Goal: Task Accomplishment & Management: Use online tool/utility

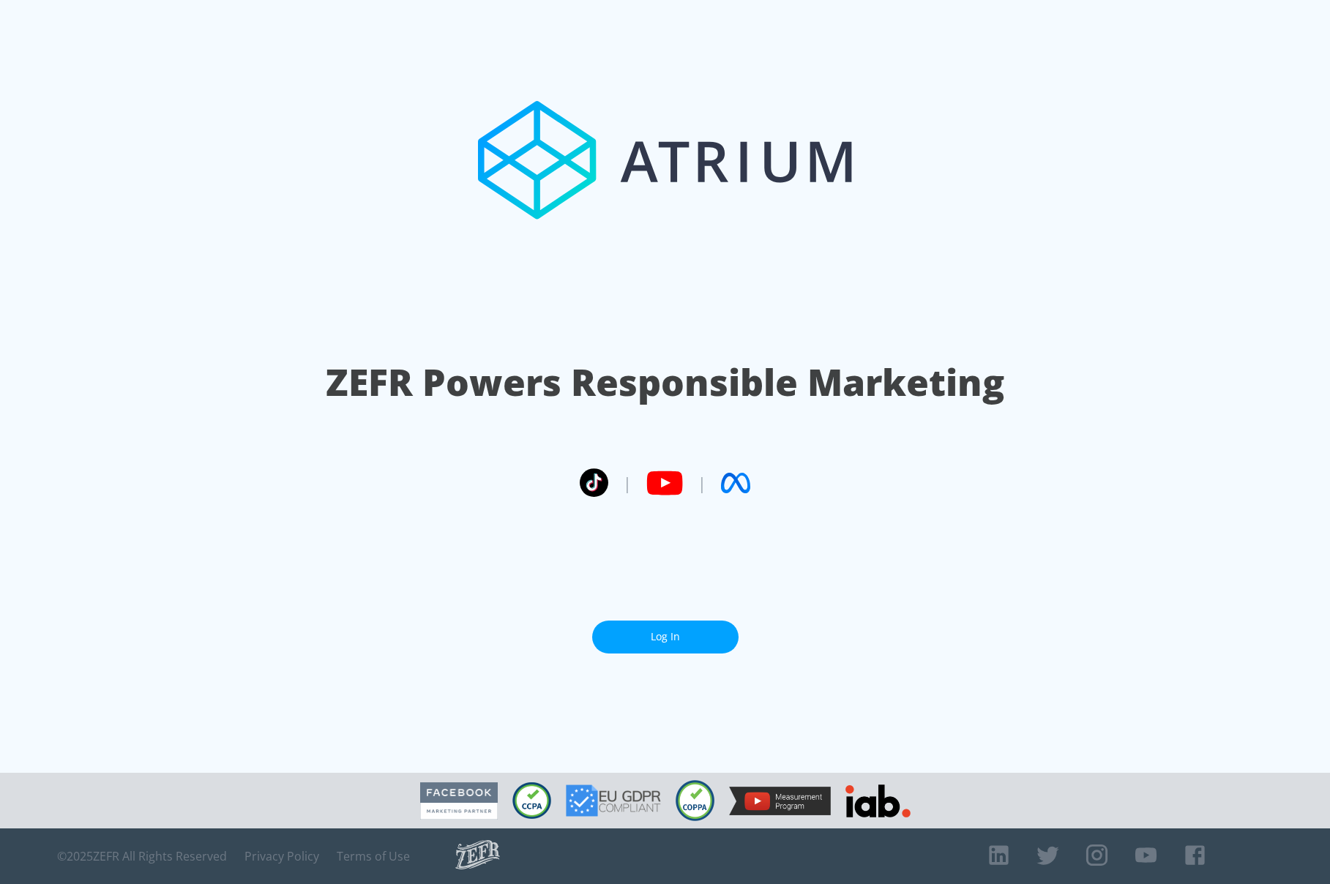
click at [653, 626] on link "Log In" at bounding box center [665, 637] width 146 height 33
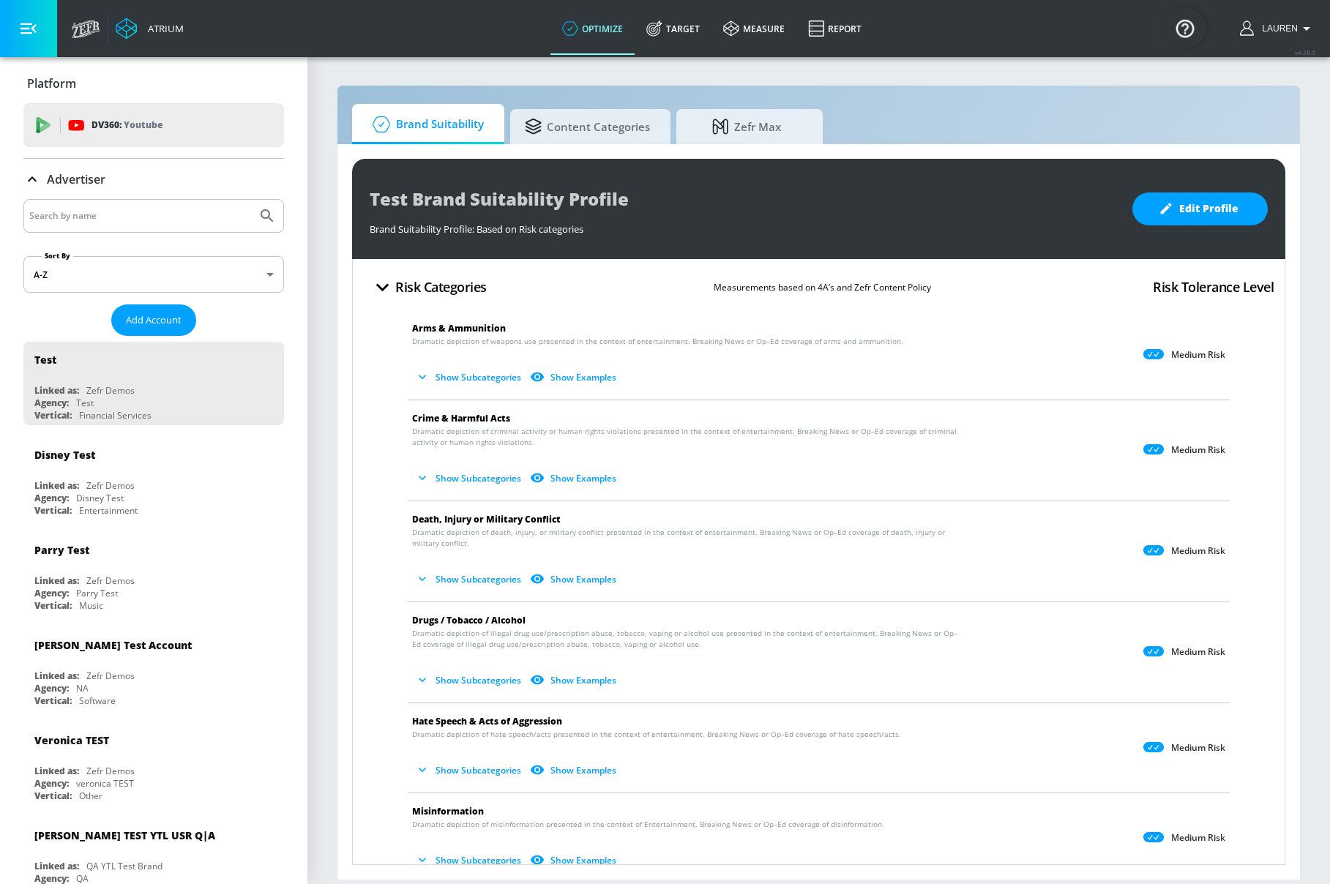
click at [92, 205] on div at bounding box center [153, 216] width 261 height 34
click at [94, 220] on input "Search by name" at bounding box center [140, 215] width 222 height 19
type input "[PERSON_NAME]'s"
click at [251, 200] on button "Submit Search" at bounding box center [267, 216] width 32 height 32
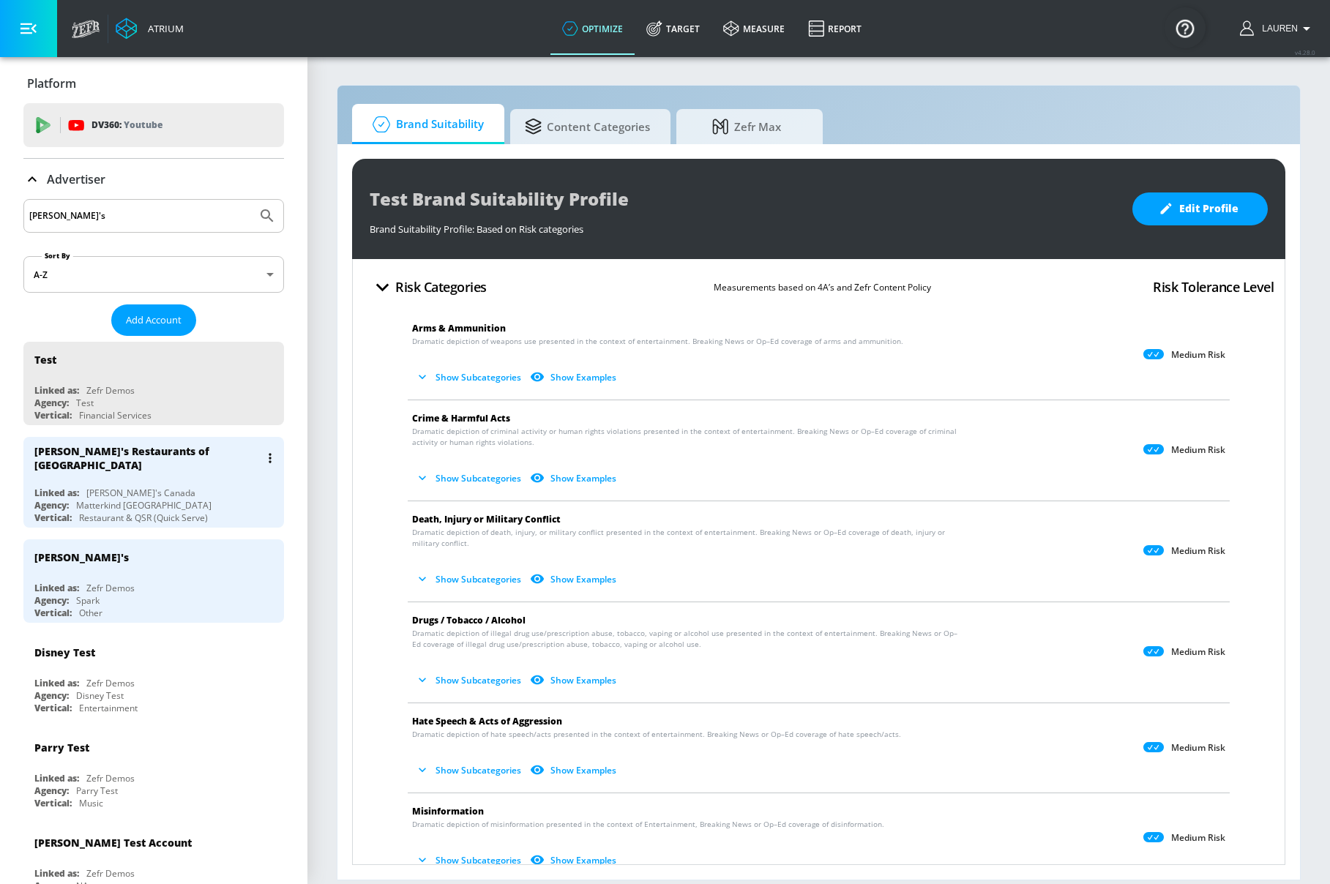
click at [206, 487] on div "Linked as: [PERSON_NAME]'s Canada" at bounding box center [157, 493] width 246 height 12
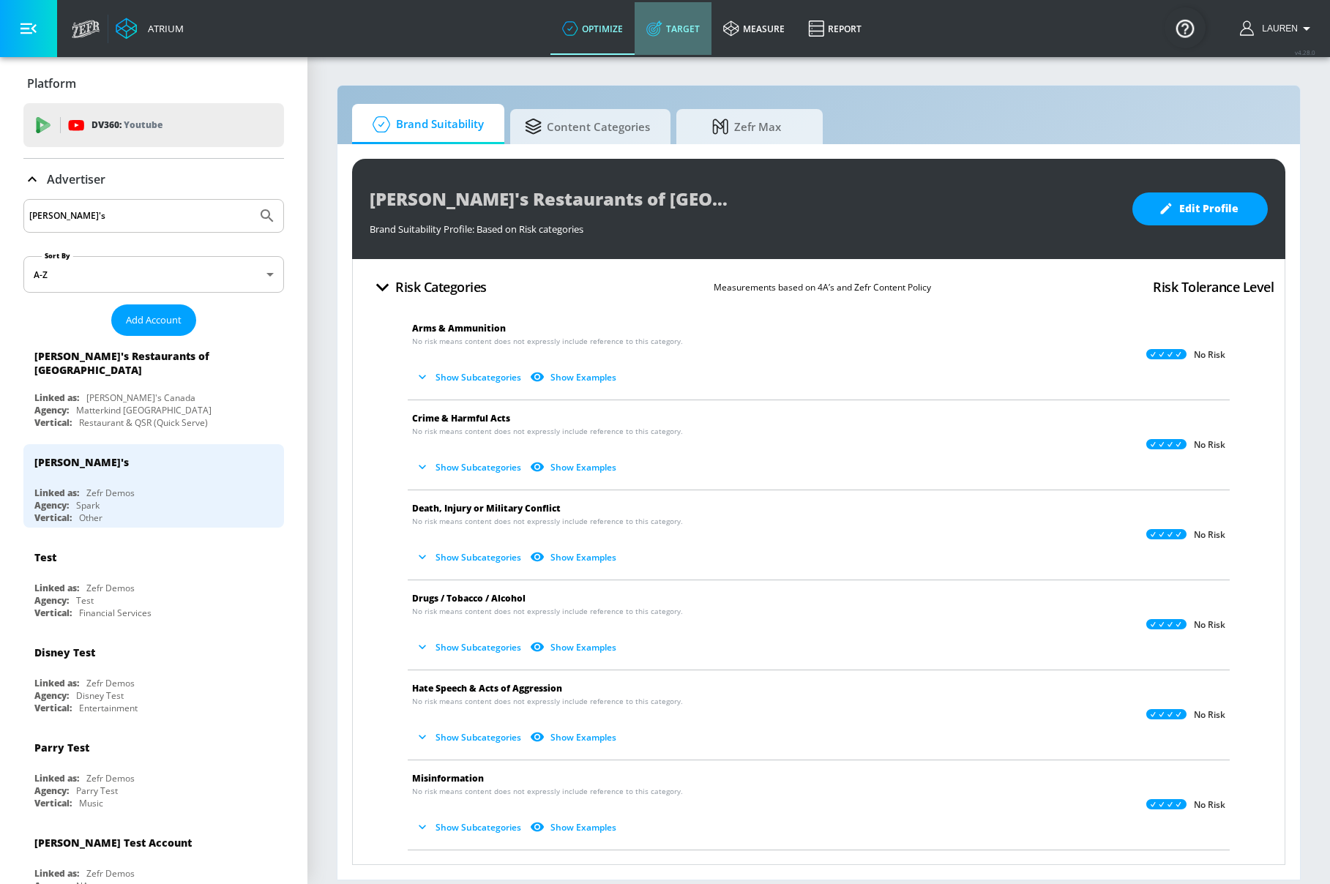
click at [674, 24] on link "Target" at bounding box center [672, 28] width 77 height 53
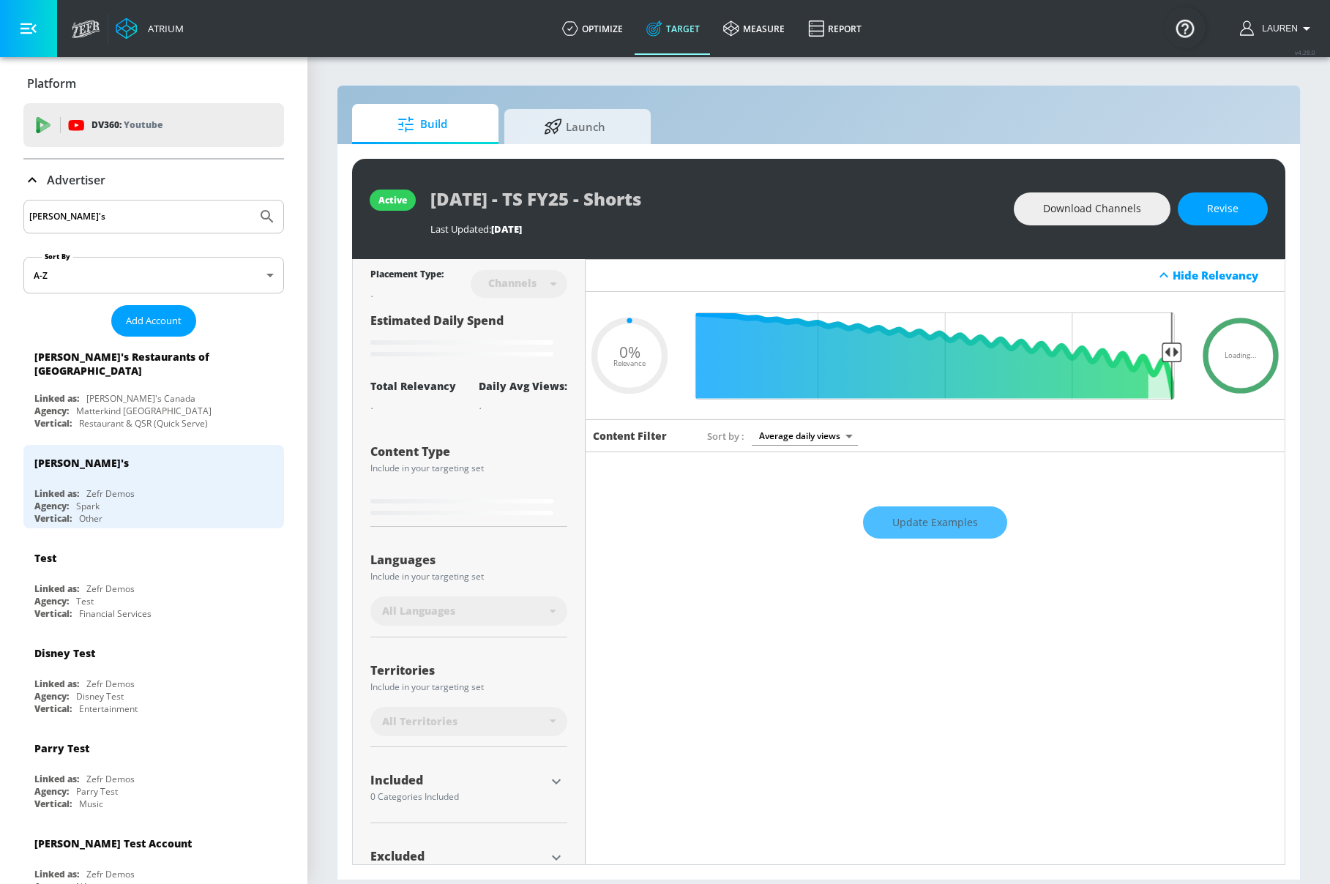
type input "0.05"
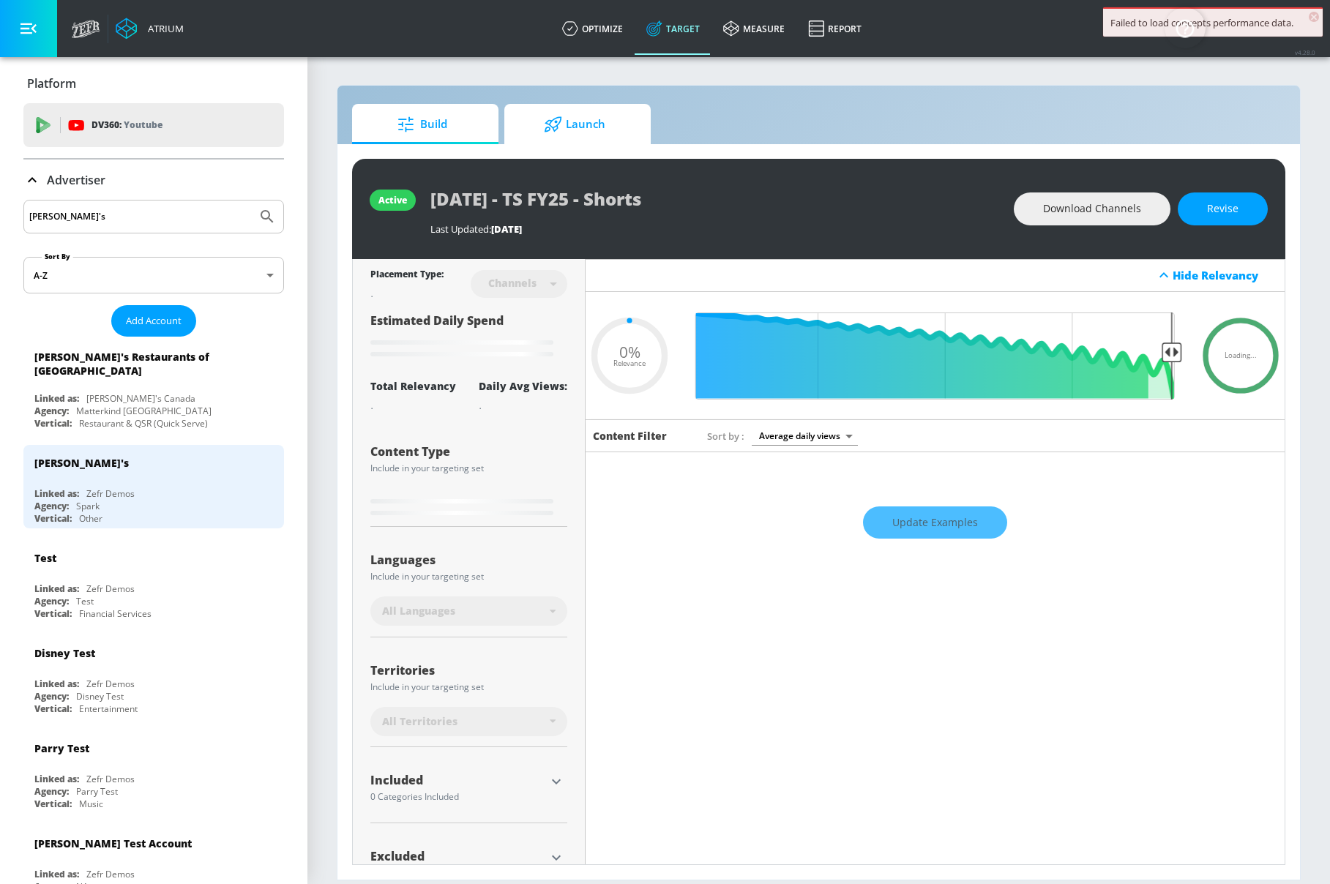
click at [584, 121] on span "Launch" at bounding box center [574, 124] width 111 height 35
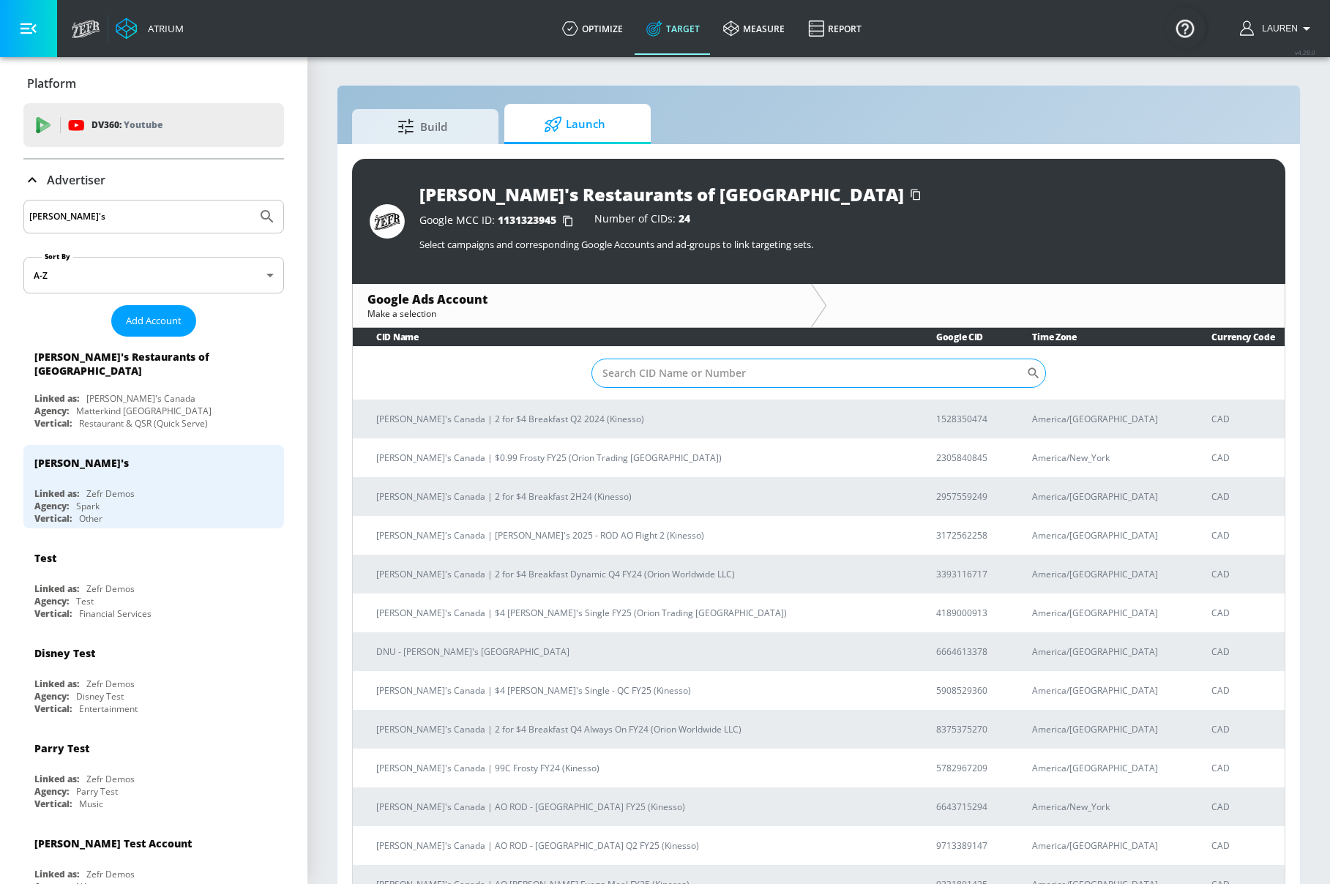
click at [713, 374] on input "Sort By" at bounding box center [808, 373] width 435 height 29
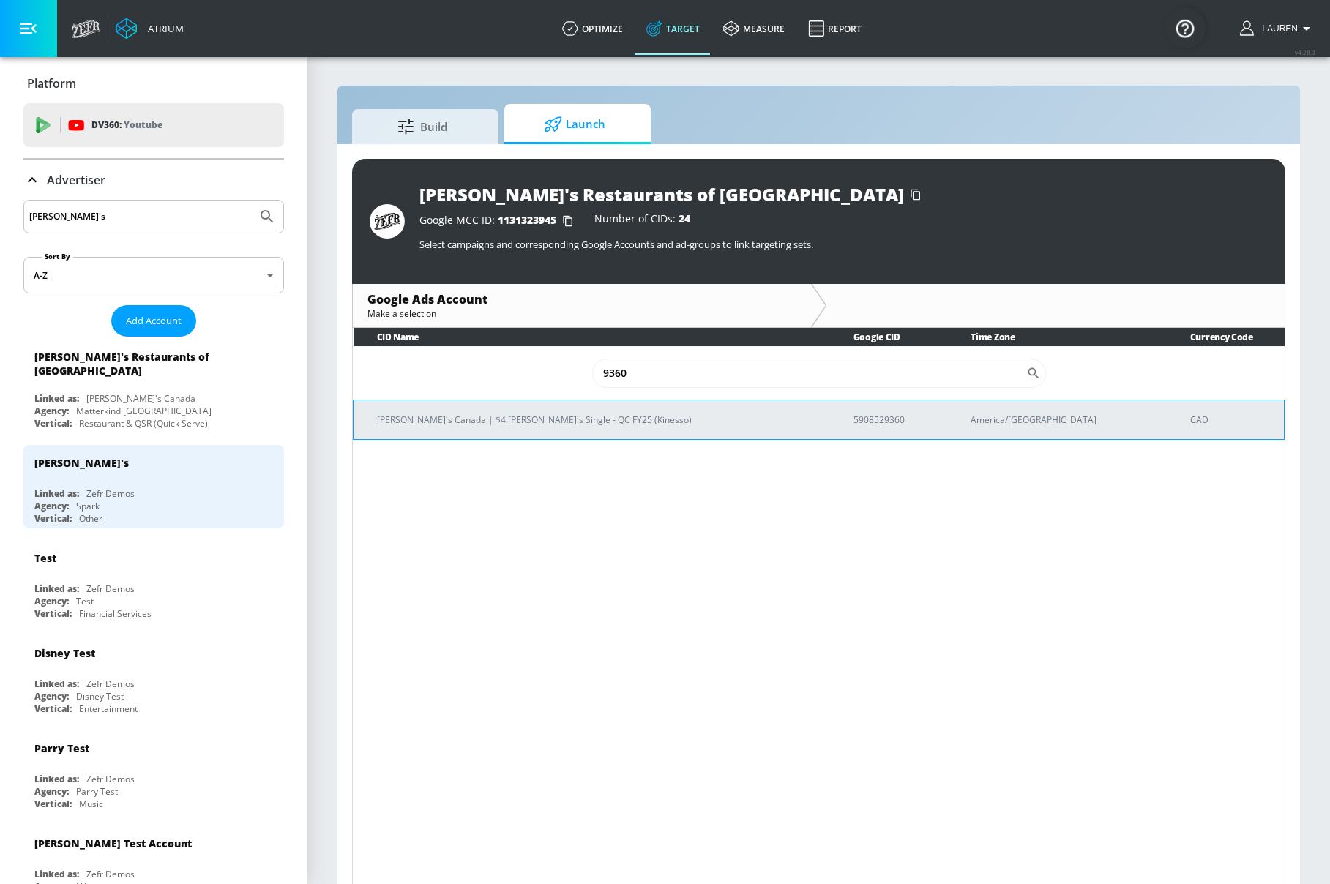
type input "9360"
click at [484, 424] on p "[PERSON_NAME]'s Canada | $4 [PERSON_NAME]'s Single - QC FY25 (Kinesso)" at bounding box center [597, 419] width 441 height 15
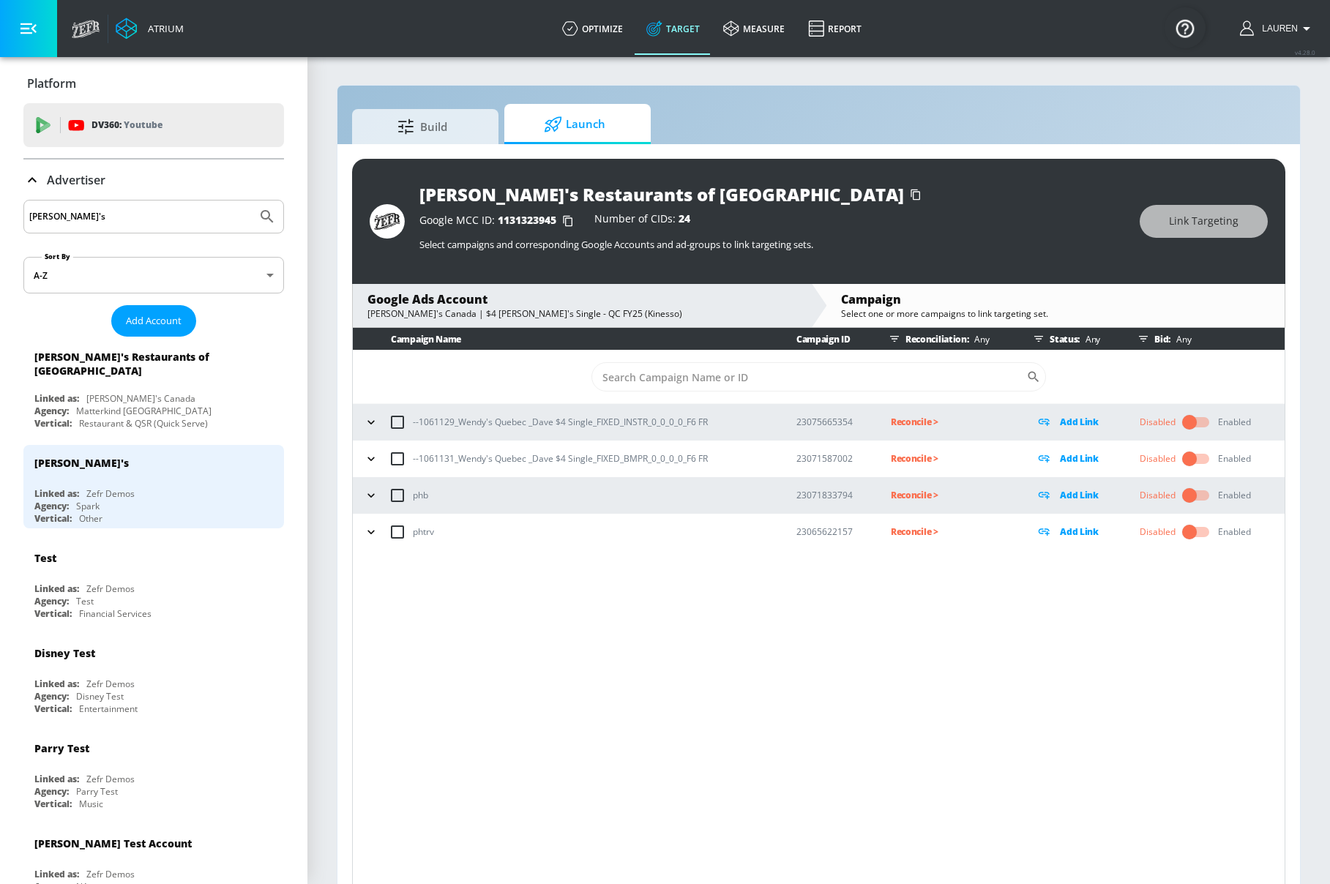
click at [373, 416] on icon "button" at bounding box center [371, 422] width 15 height 15
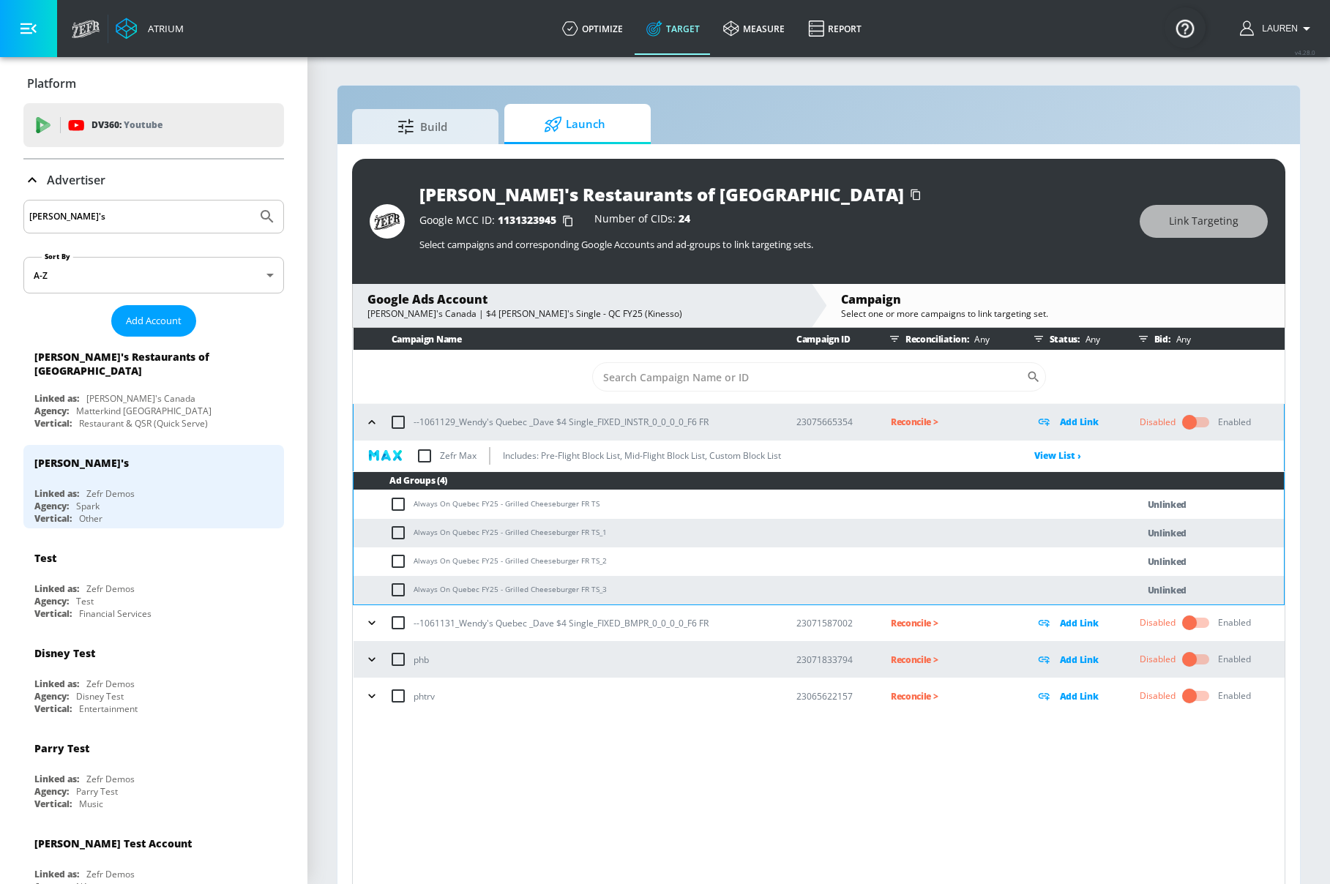
click at [398, 420] on input "checkbox" at bounding box center [398, 422] width 31 height 31
checkbox input "true"
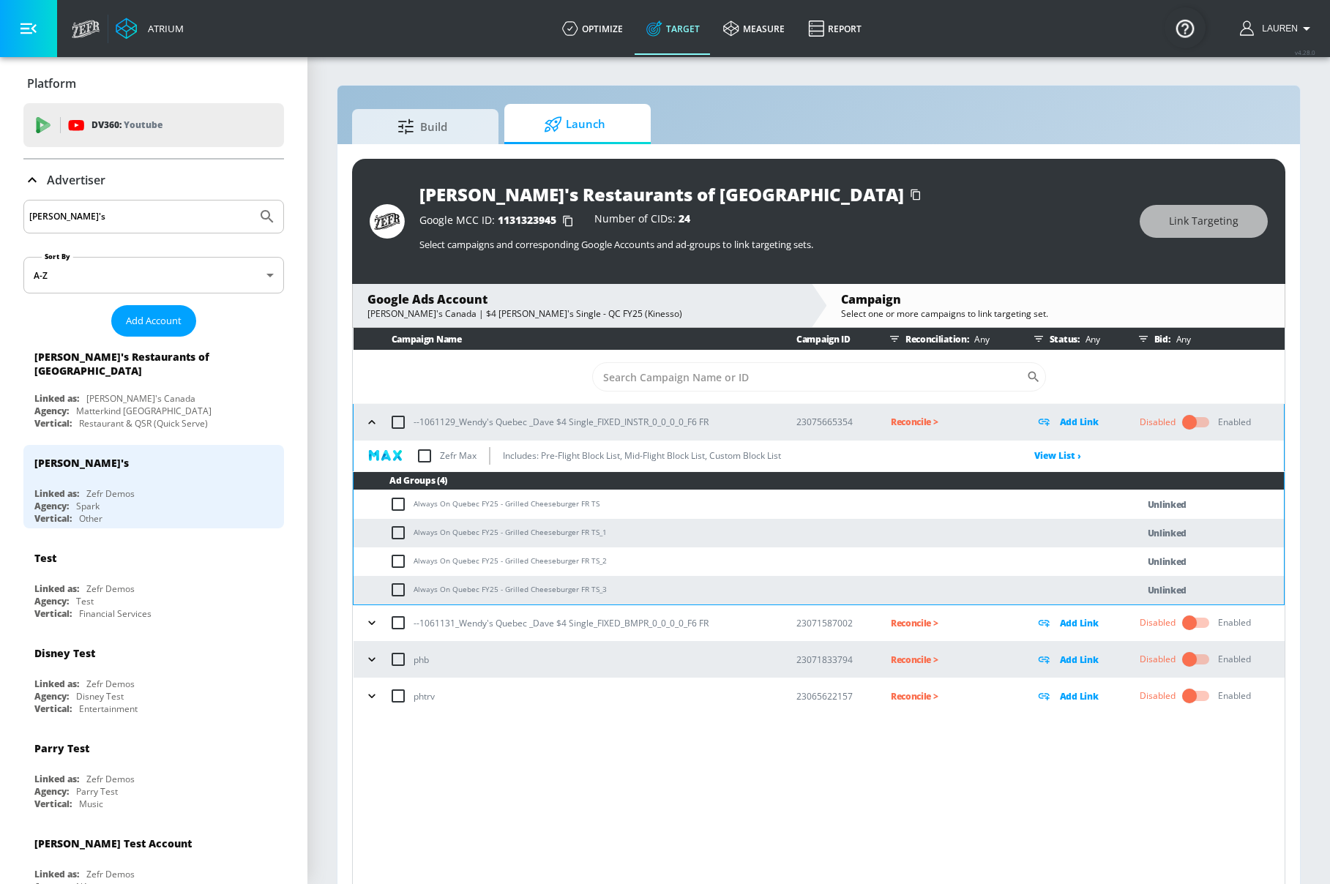
checkbox input "true"
click at [1220, 220] on span "Link Targeting" at bounding box center [1204, 221] width 70 height 18
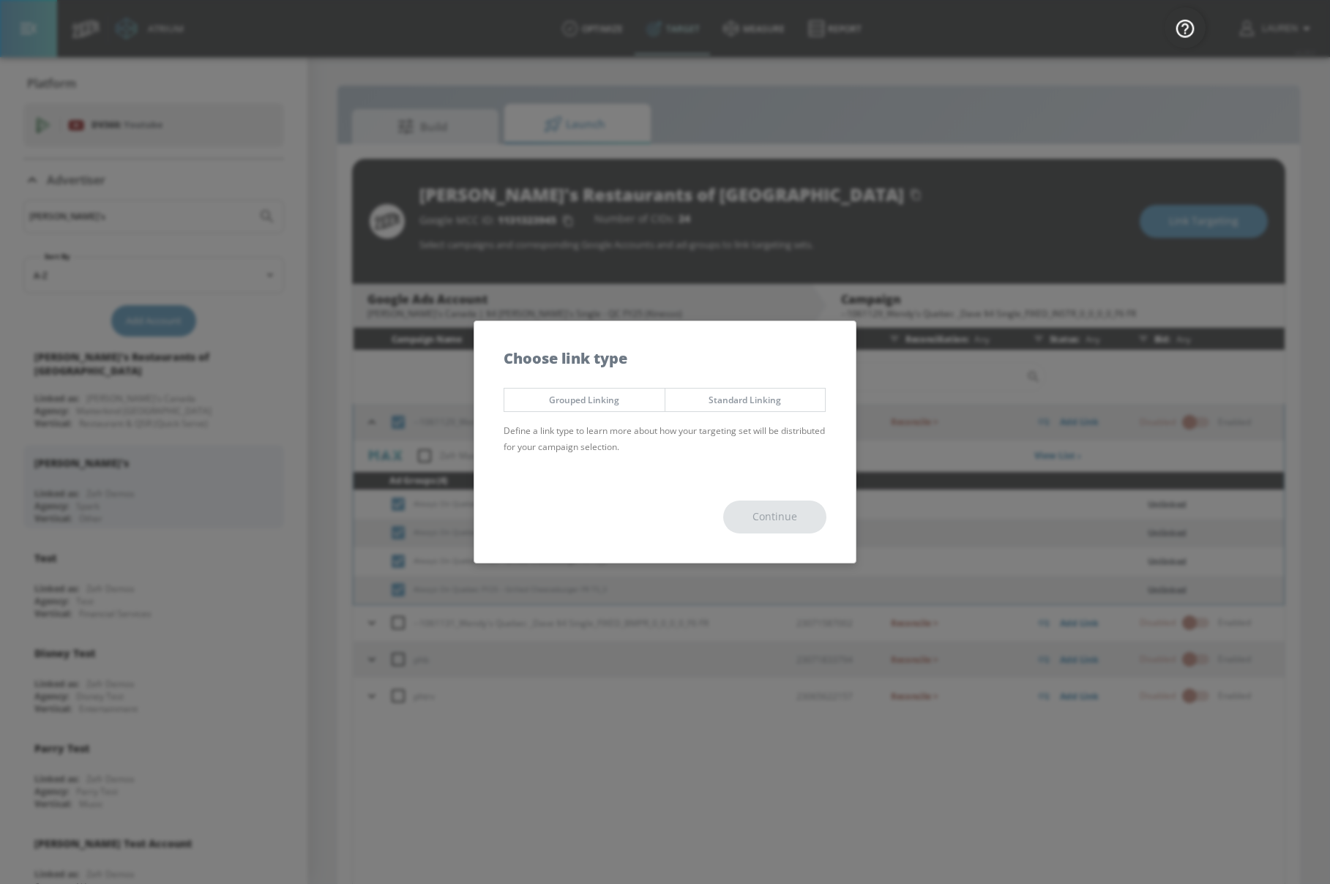
click at [746, 386] on div "Grouped Linking Standard Linking Define a link type to learn more about how you…" at bounding box center [664, 426] width 381 height 91
click at [563, 376] on div "Choose link type" at bounding box center [664, 350] width 381 height 59
click at [570, 395] on span "Grouped Linking" at bounding box center [584, 399] width 138 height 15
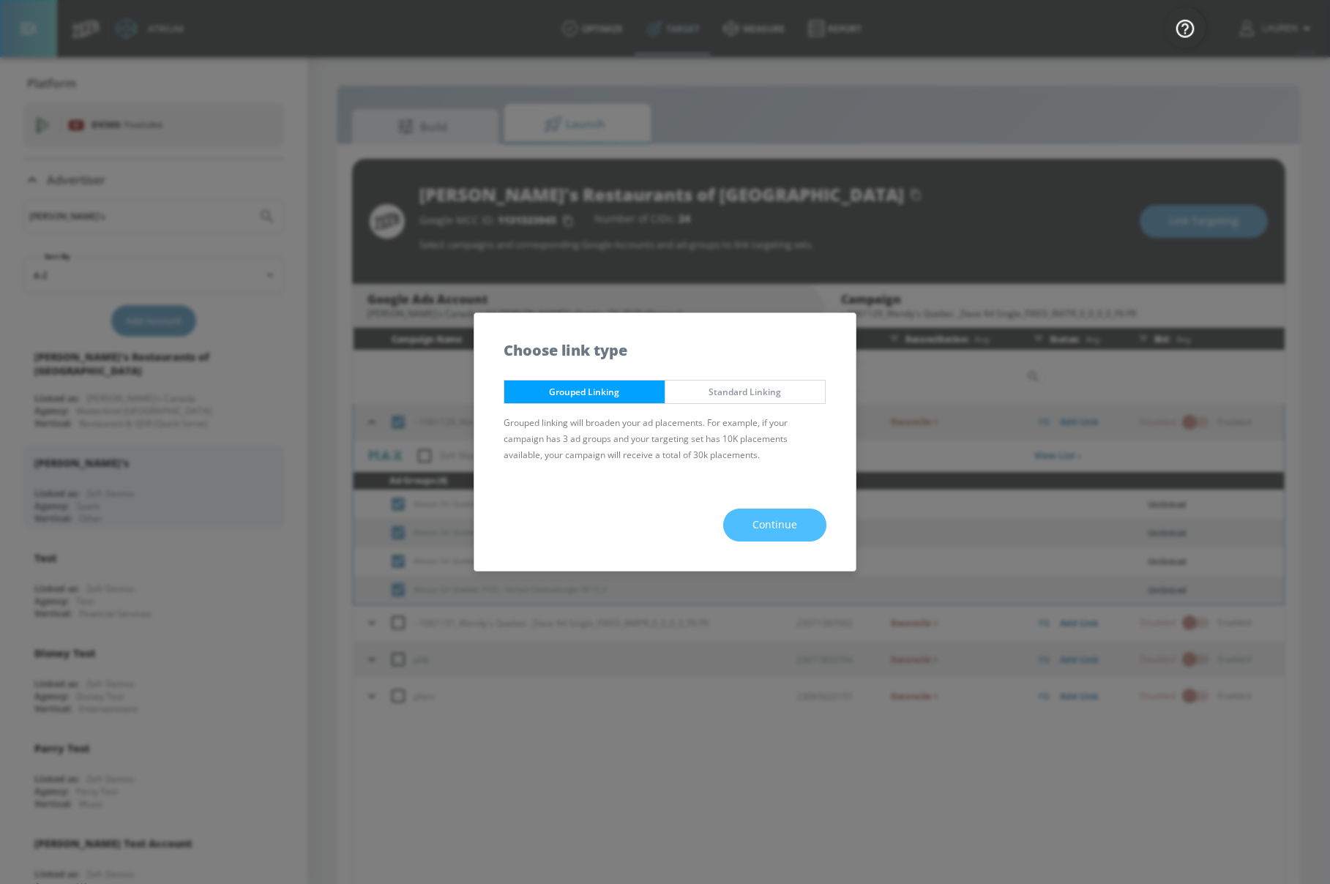
click at [815, 524] on button "Continue" at bounding box center [774, 525] width 103 height 33
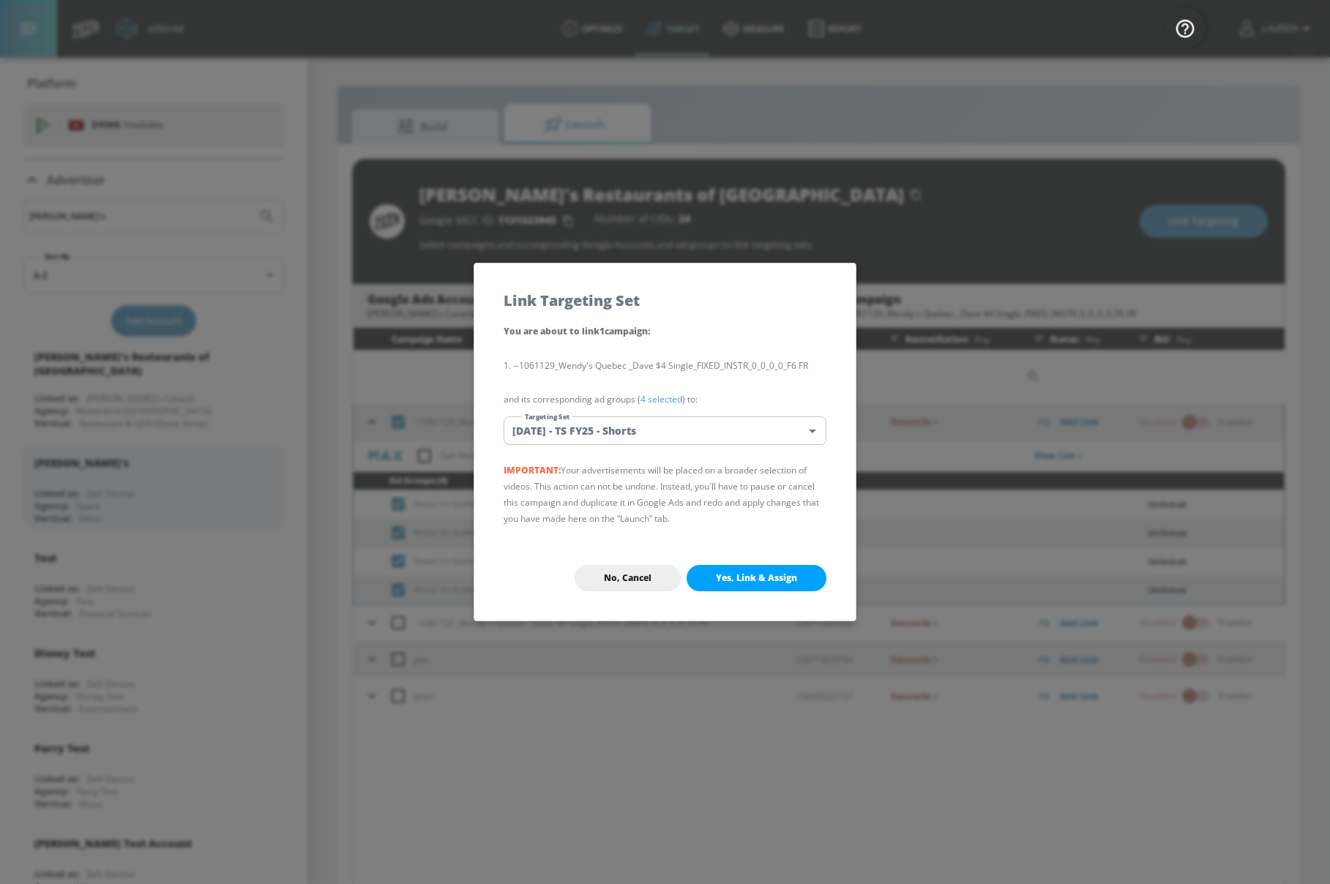
click at [654, 400] on link "4 selected" at bounding box center [661, 399] width 42 height 12
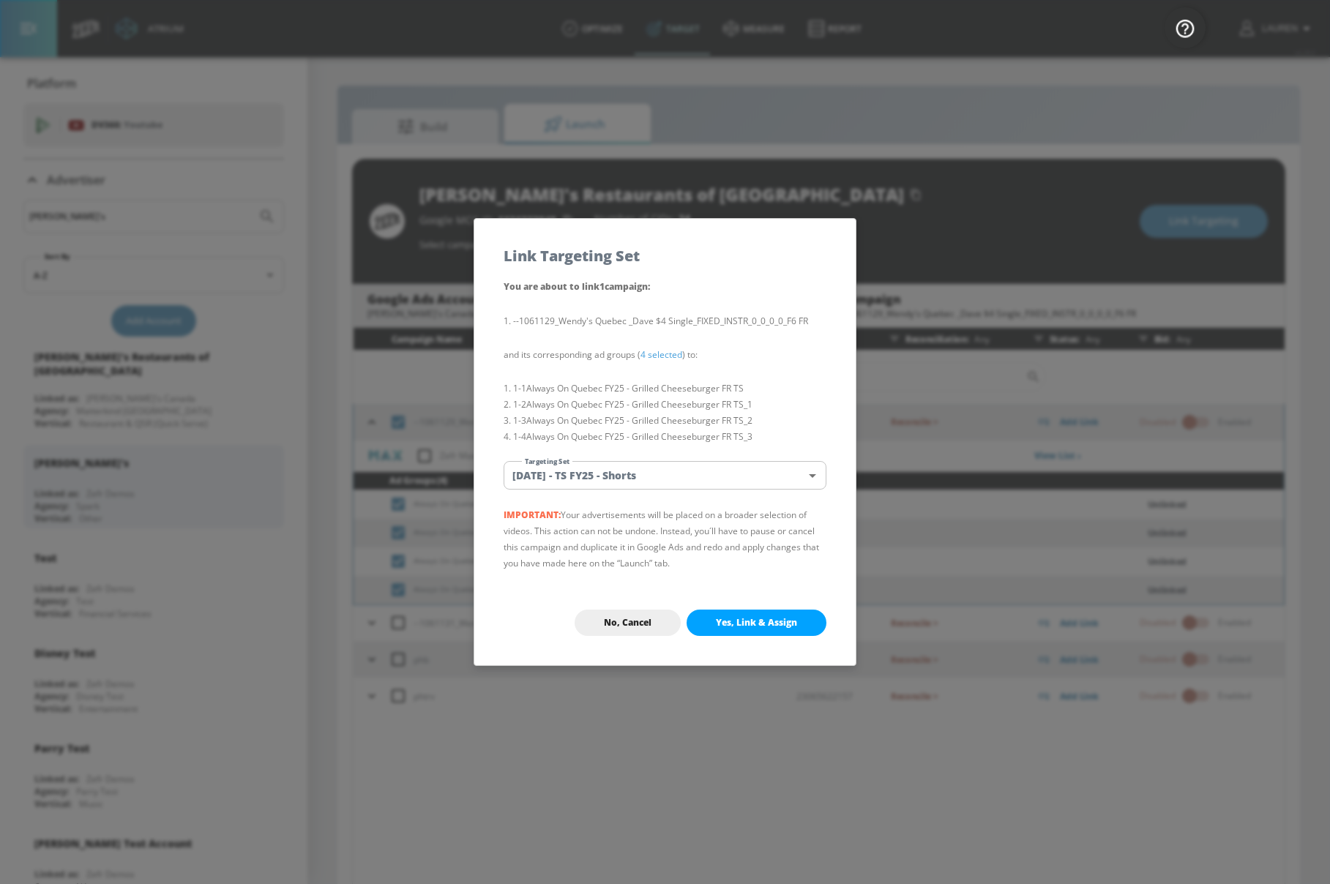
drag, startPoint x: 527, startPoint y: 384, endPoint x: 769, endPoint y: 383, distance: 242.2
click at [773, 383] on li "1-1 Always On Quebec FY25 - Grilled Cheeseburger FR TS" at bounding box center [664, 389] width 323 height 16
copy li "Always On Quebec FY25 - Grilled Cheeseburger FR TS"
drag, startPoint x: 529, startPoint y: 386, endPoint x: 798, endPoint y: 384, distance: 268.6
click at [798, 384] on li "1-1 Always On Quebec FY25 - Grilled Cheeseburger FR TS" at bounding box center [664, 389] width 323 height 16
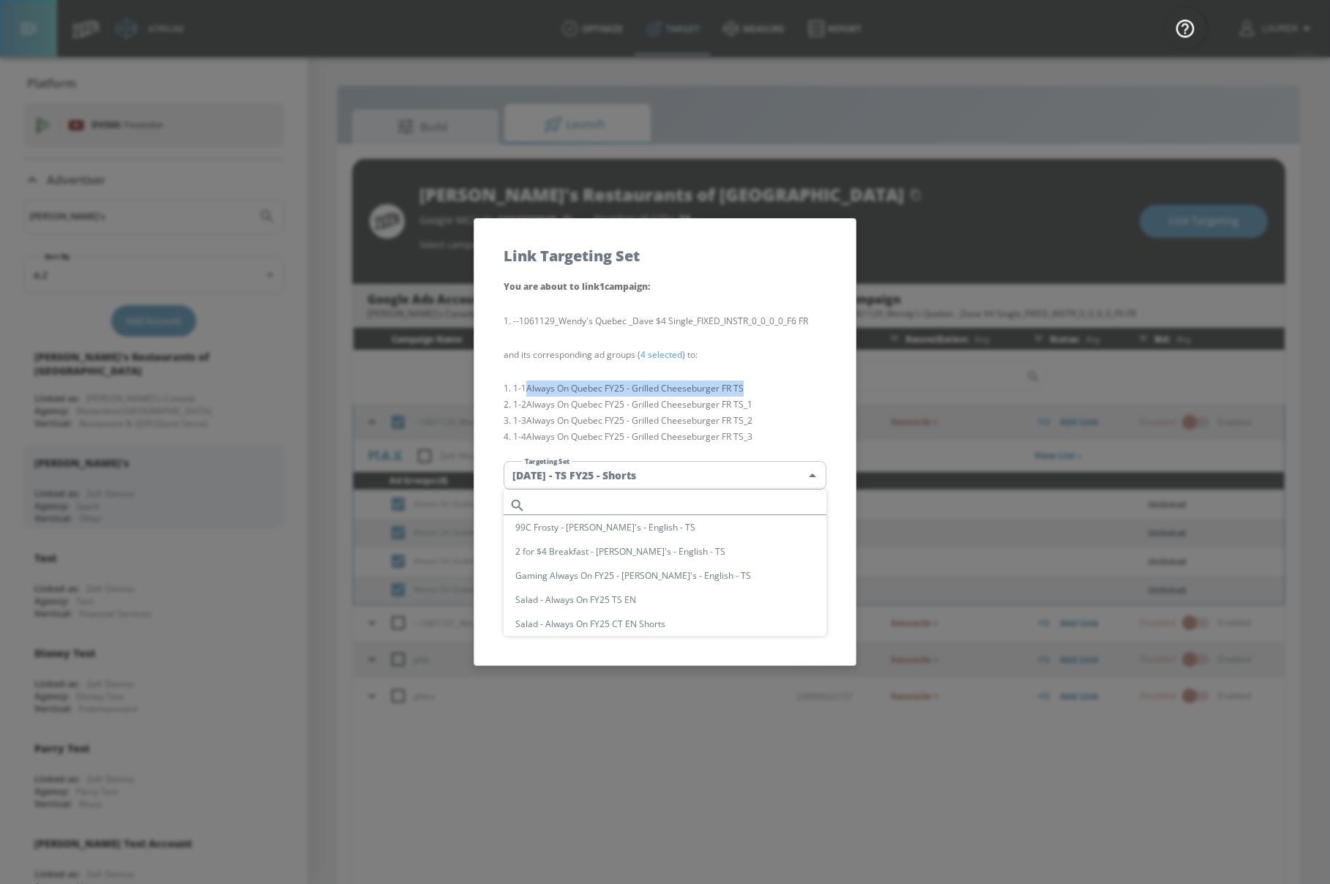
click at [735, 468] on body "Atrium optimize Target measure Report optimize Target measure Report v 4.28.0 L…" at bounding box center [665, 452] width 1330 height 905
click at [697, 504] on input "text" at bounding box center [678, 505] width 295 height 20
paste input "Always On Quebec FY25 - Grilled Cheeseburger FR TS"
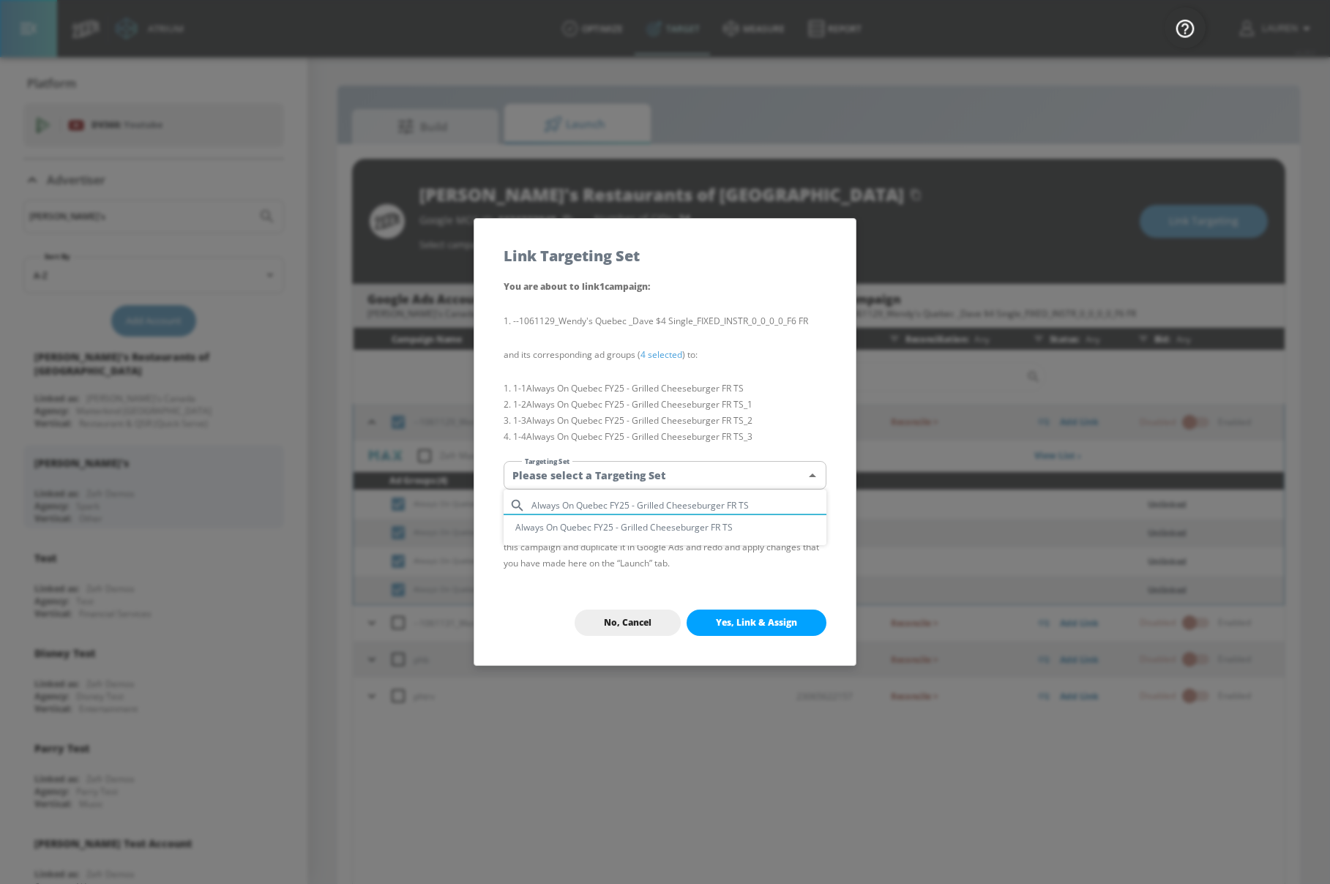
type input "Always On Quebec FY25 - Grilled Cheeseburger FR TS"
click at [697, 528] on li "Always On Quebec FY25 - Grilled Cheeseburger FR TS" at bounding box center [664, 527] width 323 height 24
type input "5962dc43-48f9-4872-abf8-fbe1aa06b31a"
click at [753, 629] on button "Yes, Link & Assign" at bounding box center [756, 623] width 140 height 26
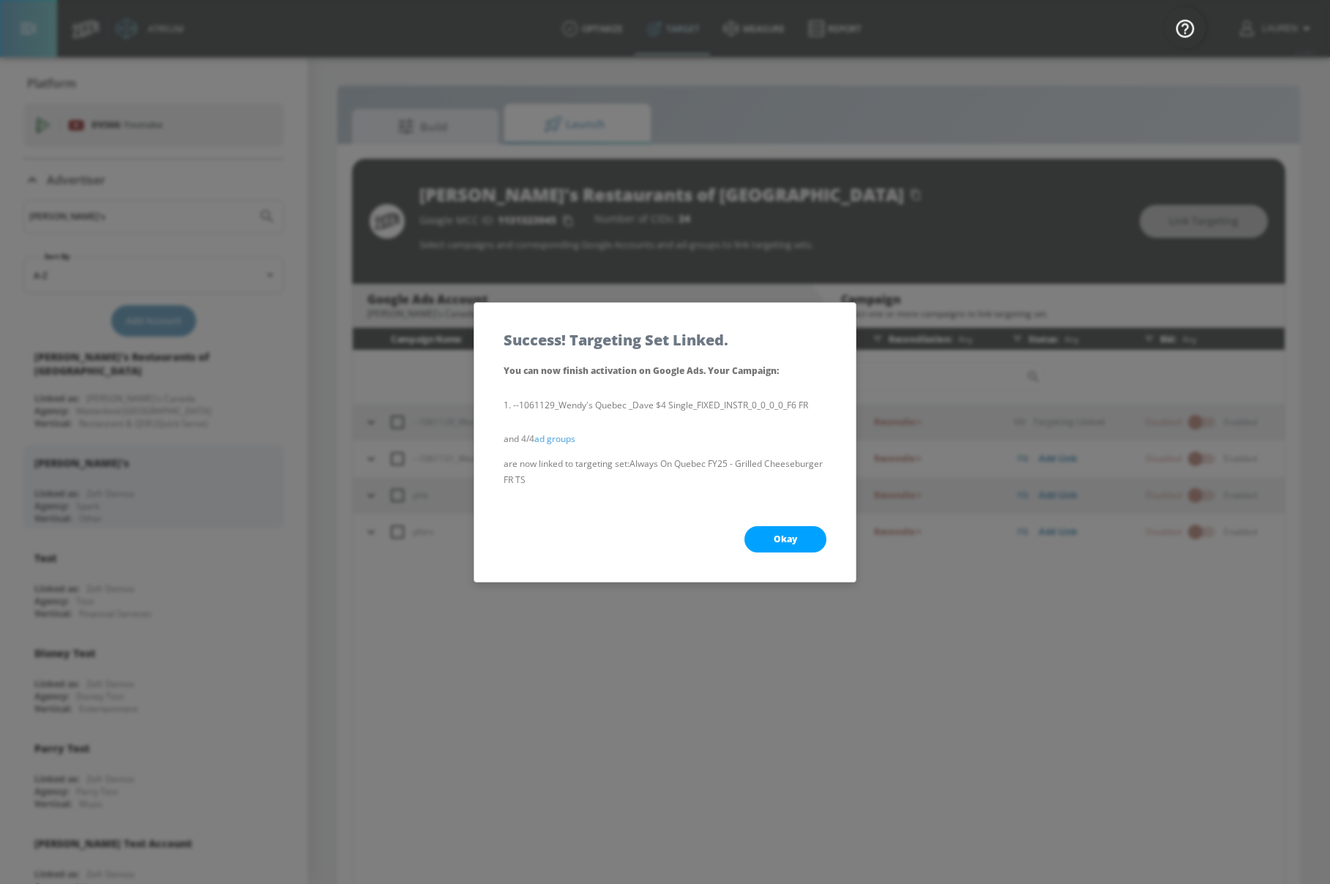
click at [799, 543] on button "Okay" at bounding box center [785, 539] width 82 height 26
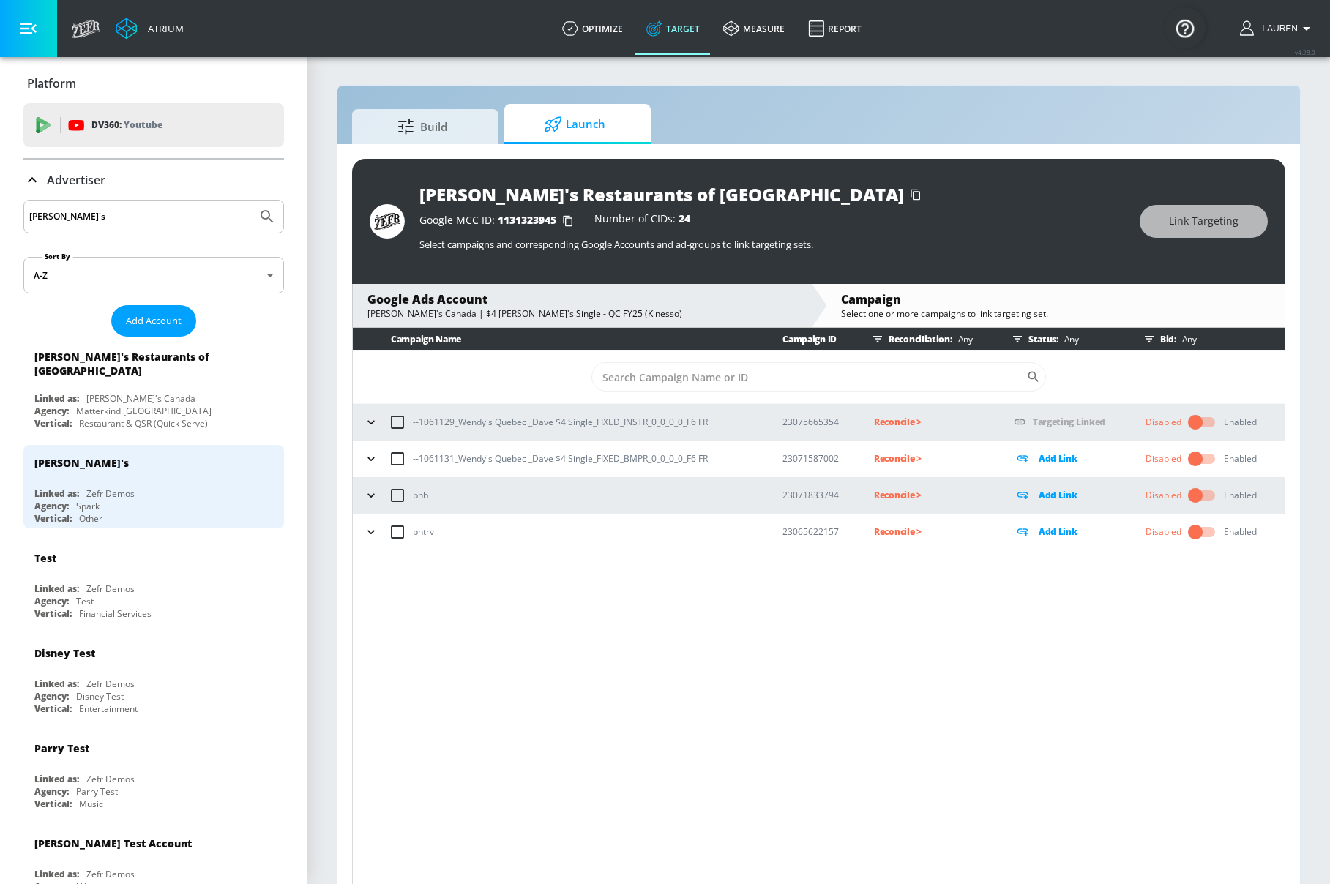
click at [378, 458] on button "button" at bounding box center [371, 459] width 22 height 22
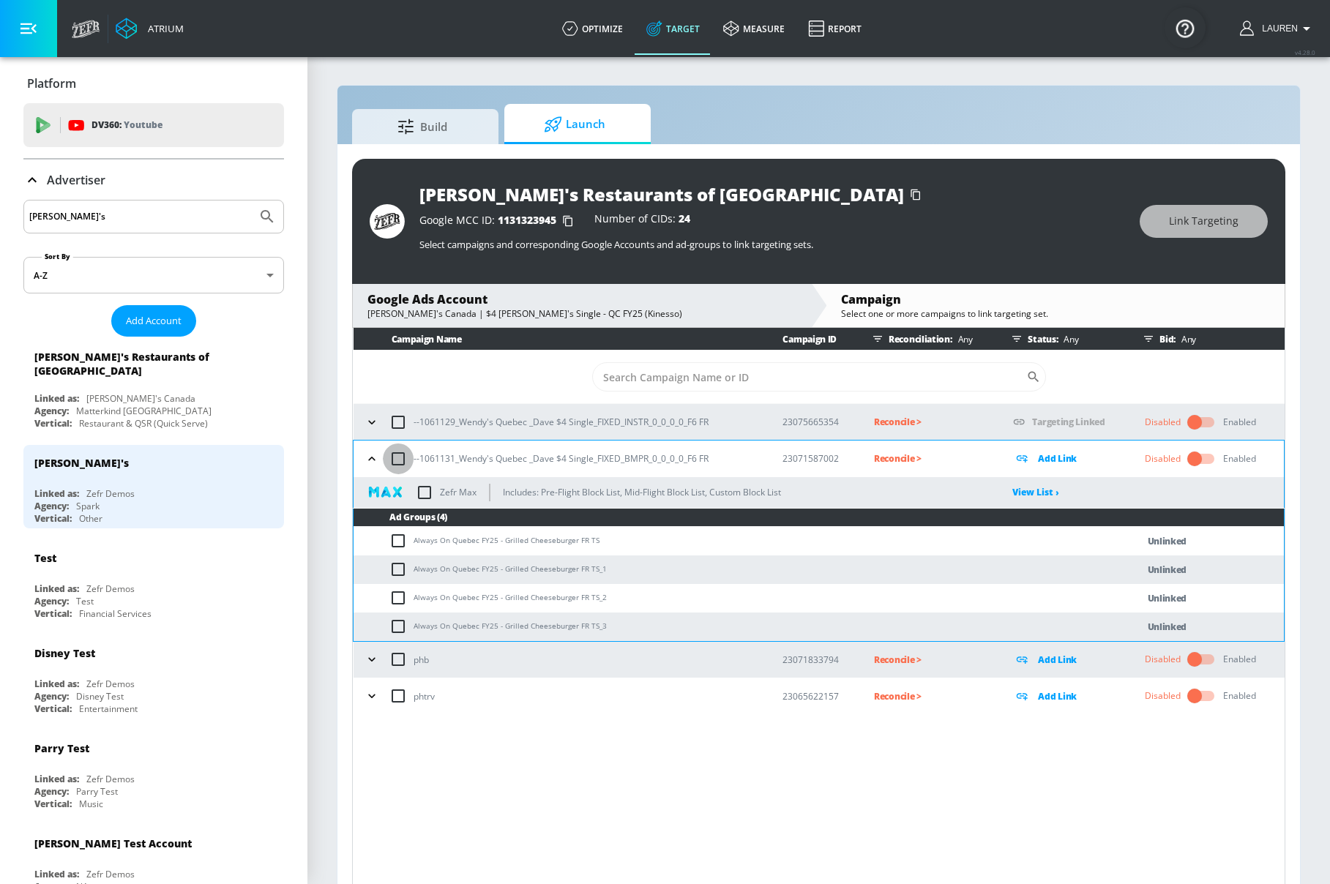
click at [397, 461] on input "checkbox" at bounding box center [398, 458] width 31 height 31
checkbox input "true"
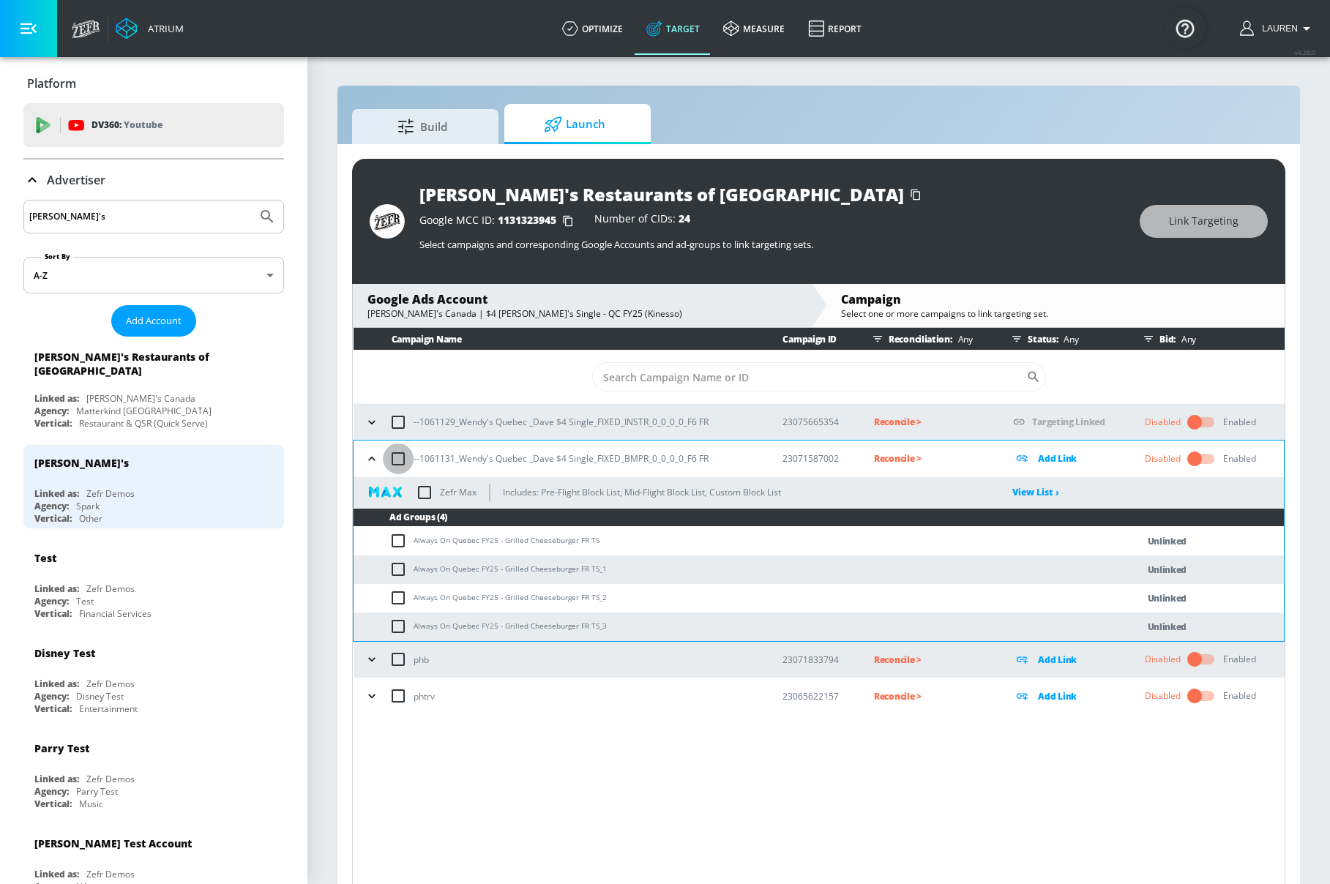
checkbox input "true"
click at [1178, 222] on span "Link Targeting" at bounding box center [1204, 221] width 70 height 18
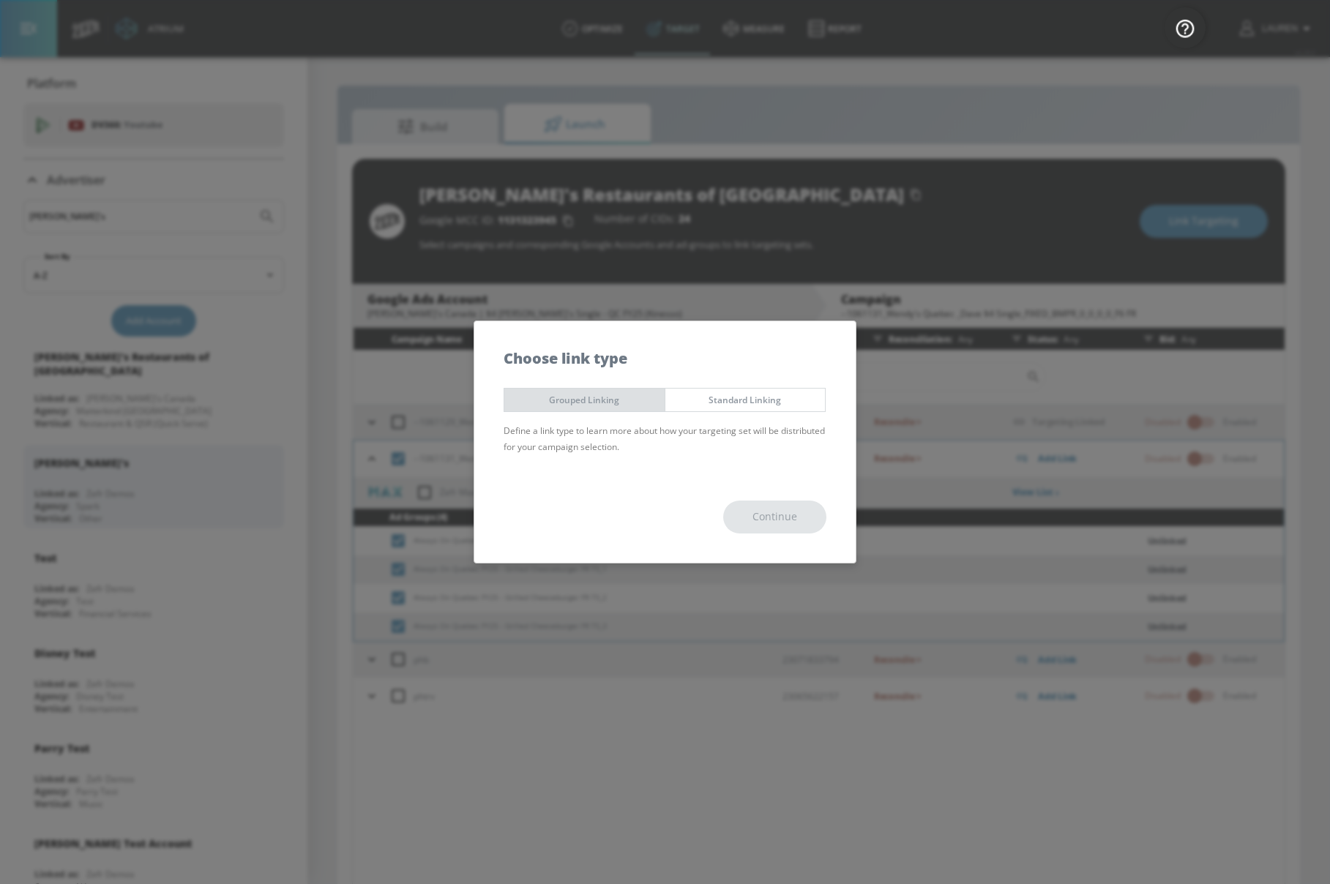
click at [613, 401] on span "Grouped Linking" at bounding box center [584, 399] width 138 height 15
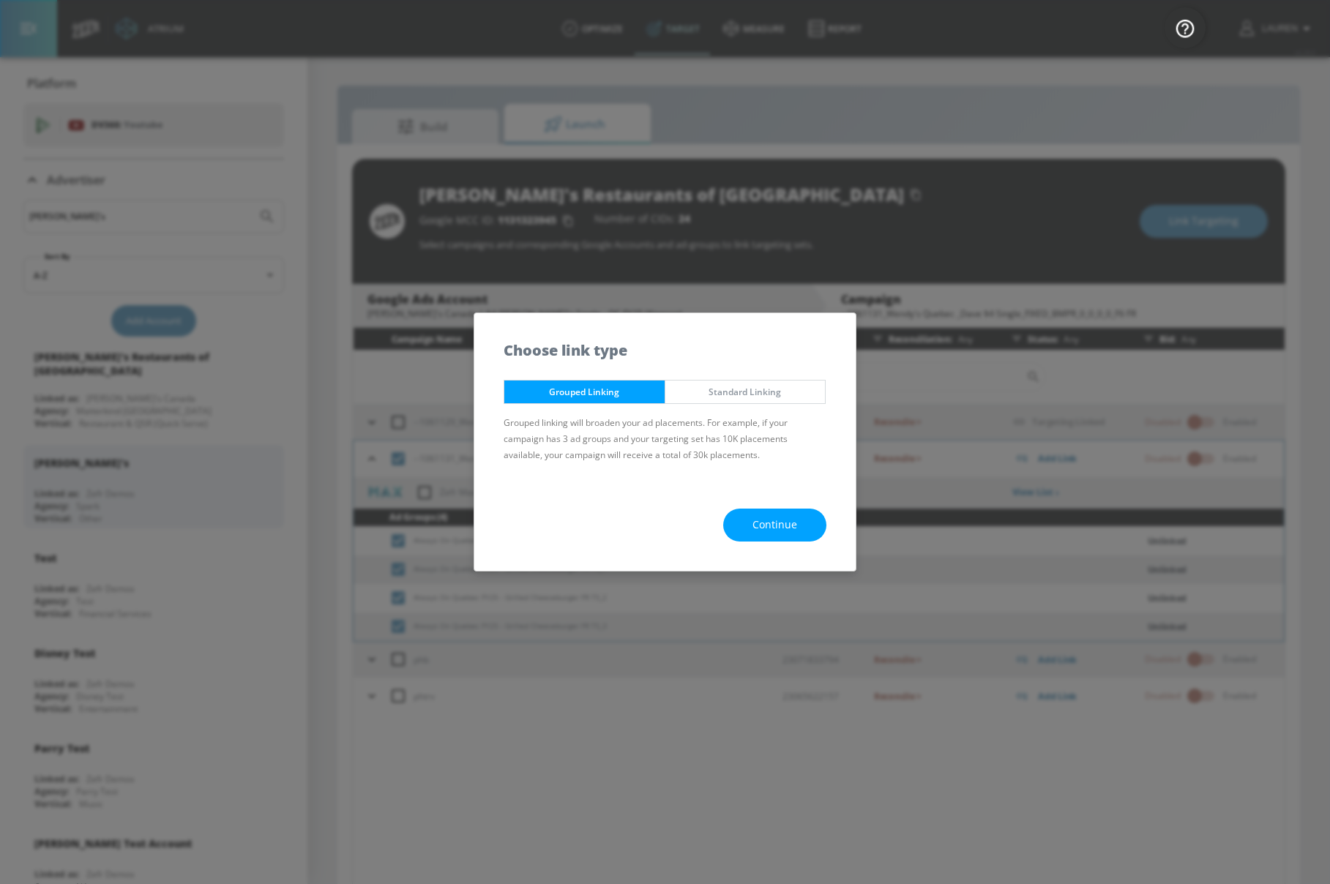
click at [760, 525] on span "Continue" at bounding box center [774, 525] width 45 height 18
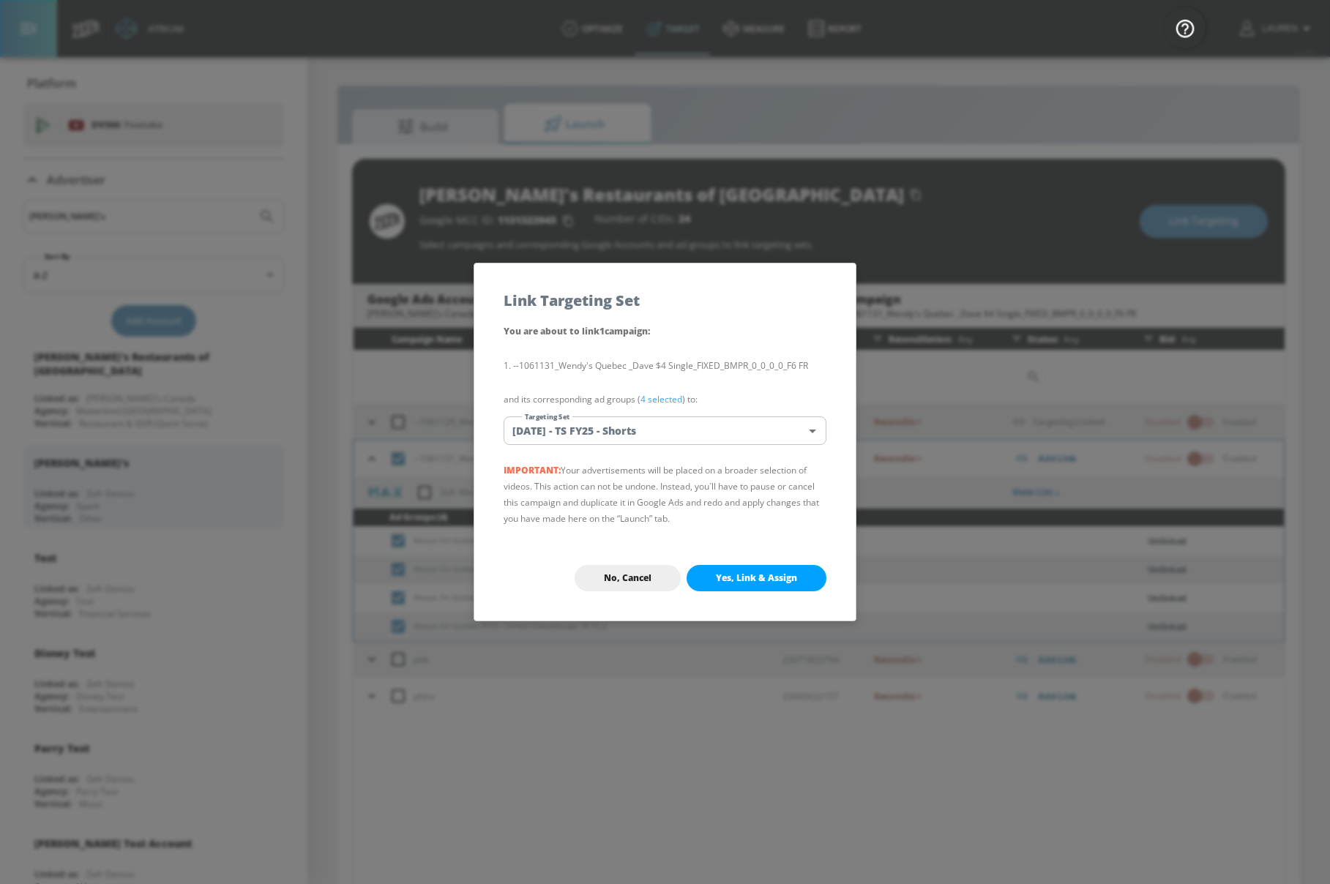
click at [656, 398] on link "4 selected" at bounding box center [661, 399] width 42 height 12
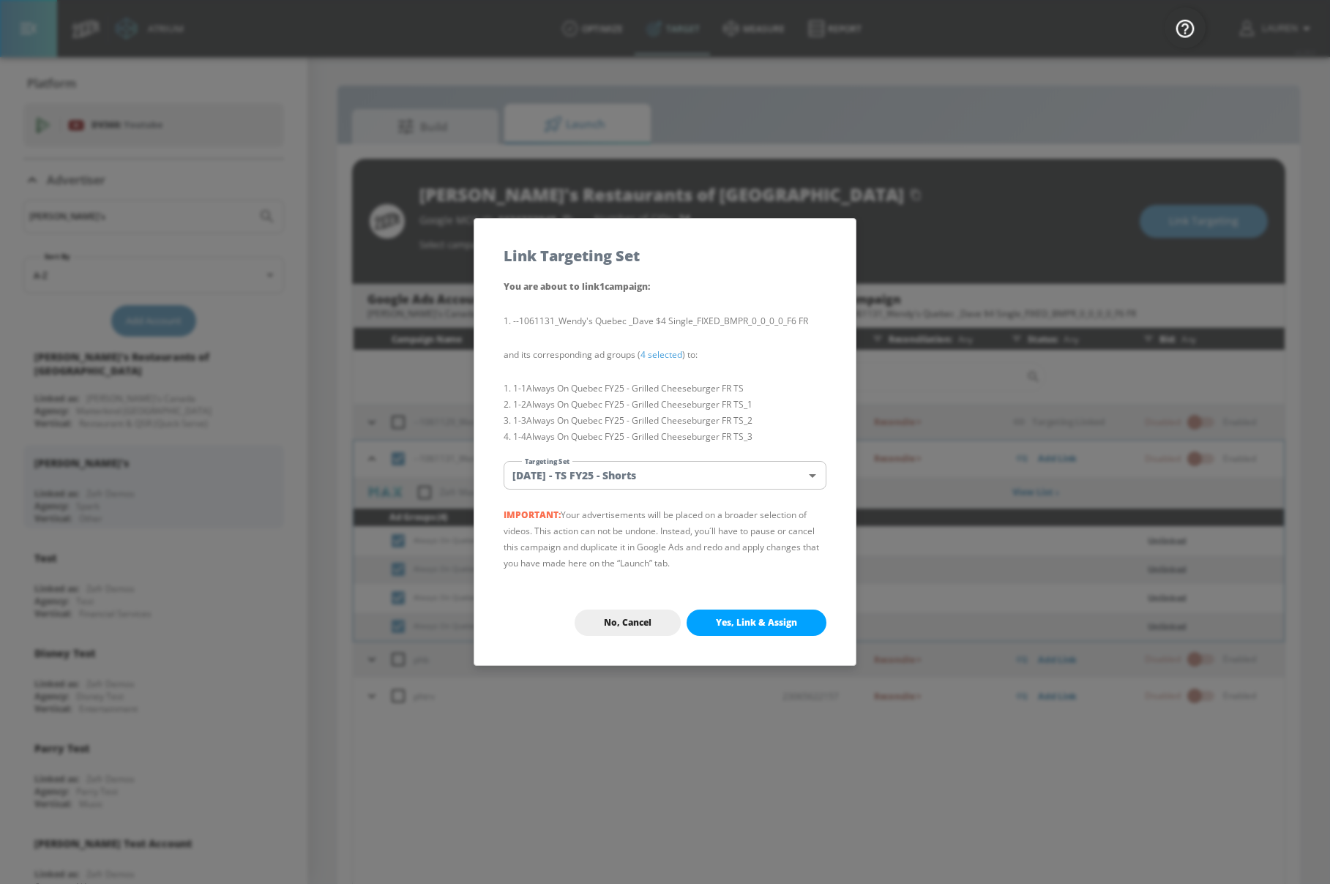
click at [612, 472] on body "Atrium optimize Target measure Report optimize Target measure Report v 4.28.0 L…" at bounding box center [665, 452] width 1330 height 905
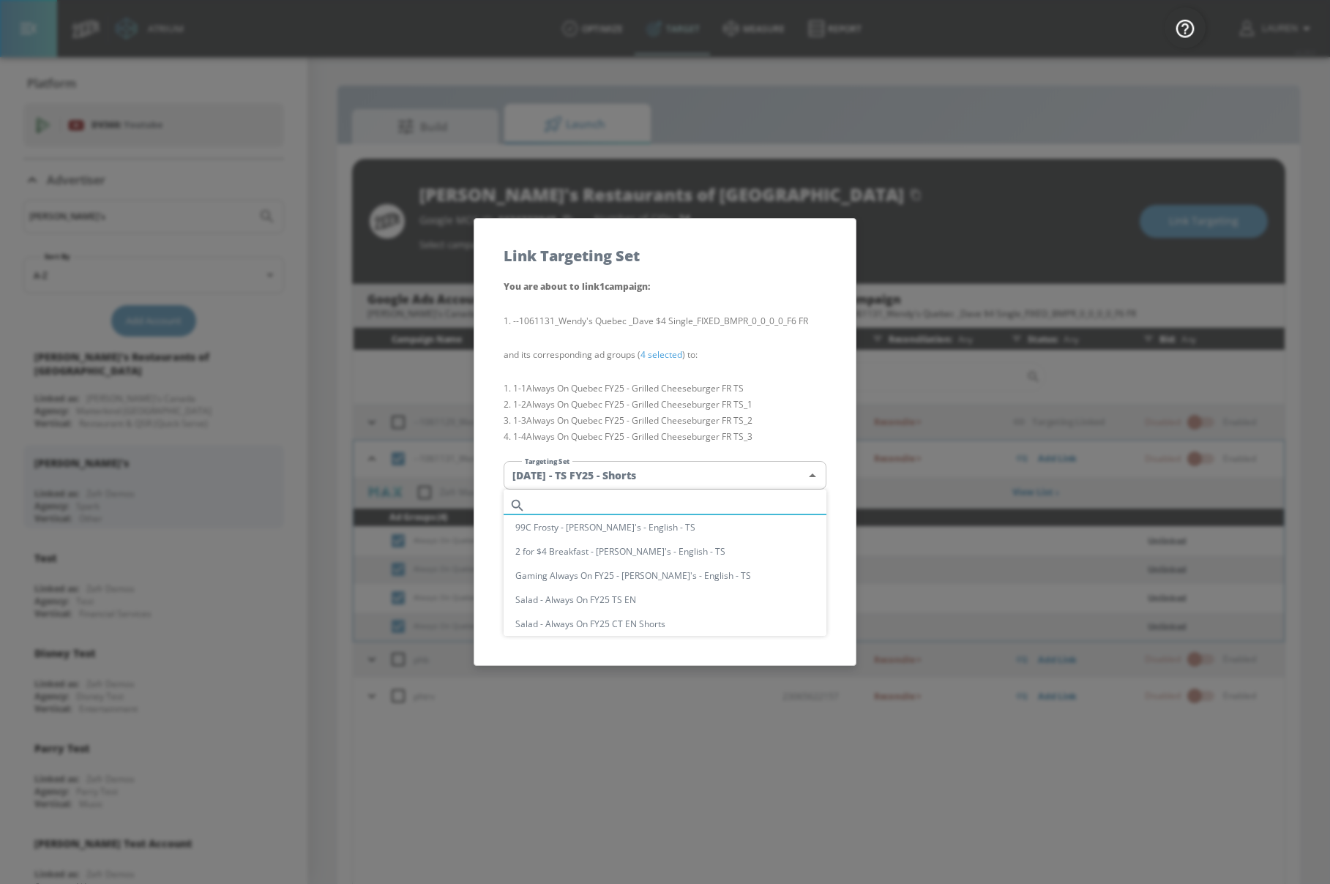
click at [561, 506] on input "text" at bounding box center [678, 505] width 295 height 20
paste input "Always On Quebec FY25 - Grilled Cheeseburger FR TS"
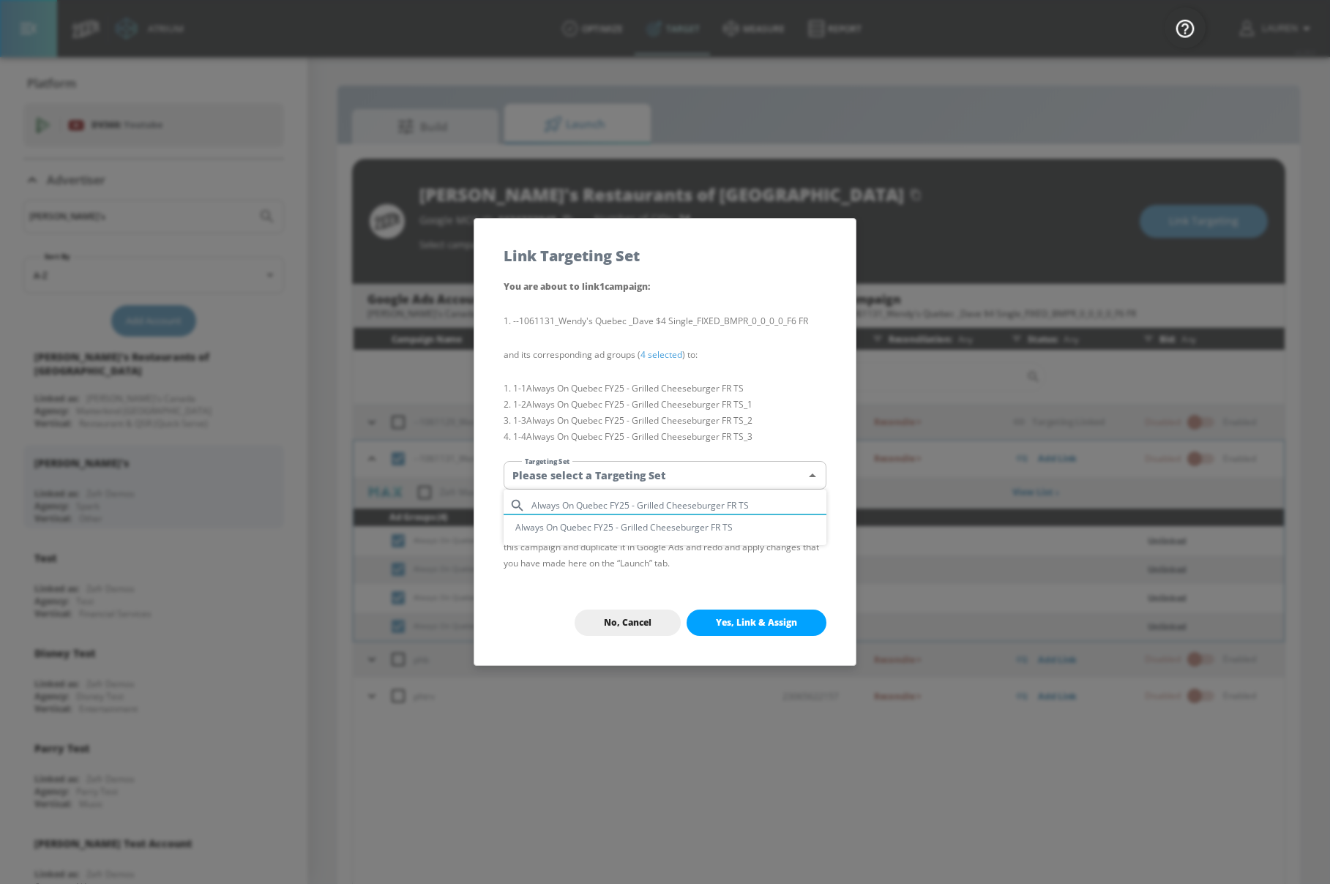
type input "Always On Quebec FY25 - Grilled Cheeseburger FR TS"
click at [575, 524] on li "Always On Quebec FY25 - Grilled Cheeseburger FR TS" at bounding box center [664, 527] width 323 height 24
type input "5962dc43-48f9-4872-abf8-fbe1aa06b31a"
click at [764, 618] on span "Yes, Link & Assign" at bounding box center [756, 623] width 81 height 12
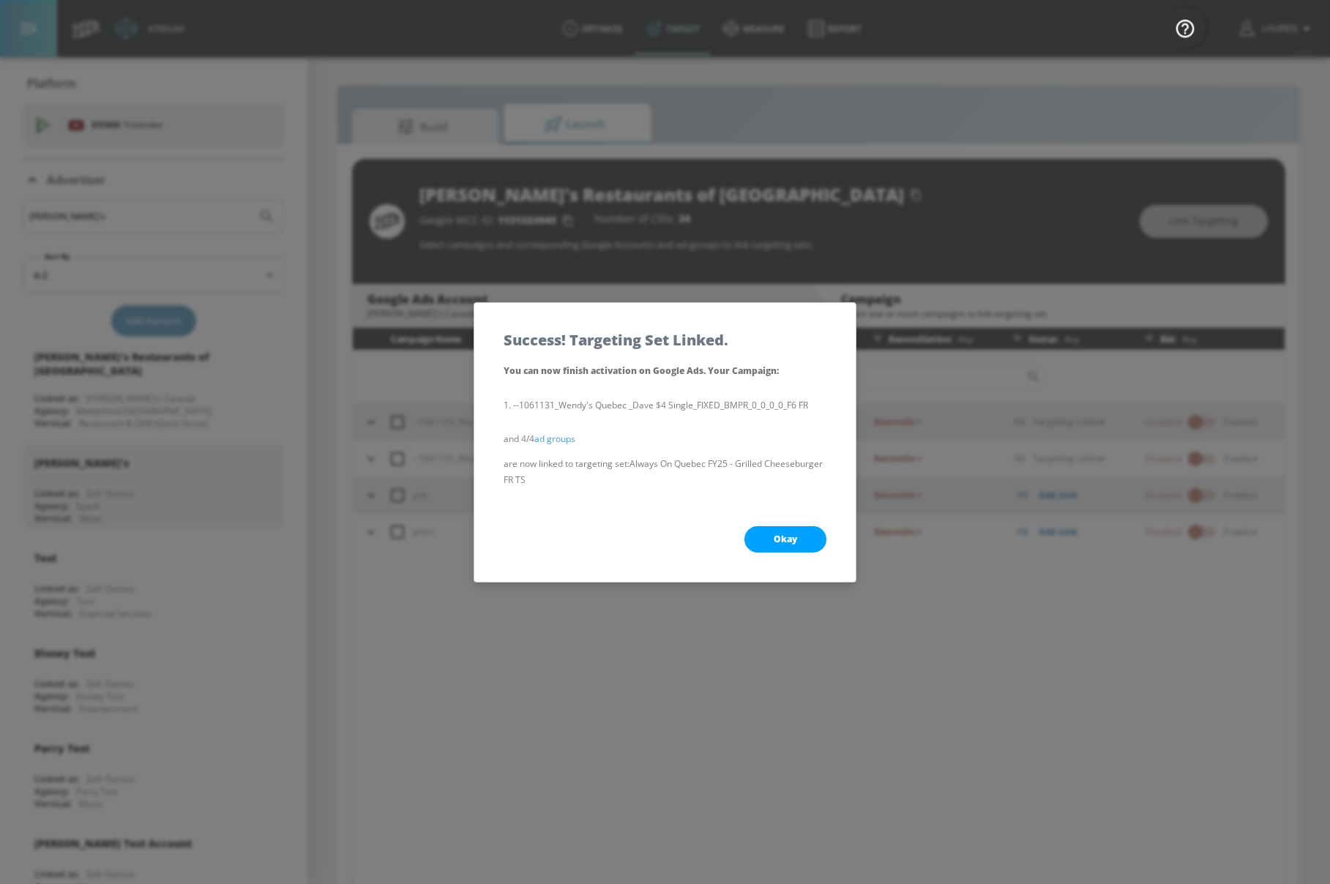
click at [812, 548] on button "Okay" at bounding box center [785, 539] width 82 height 26
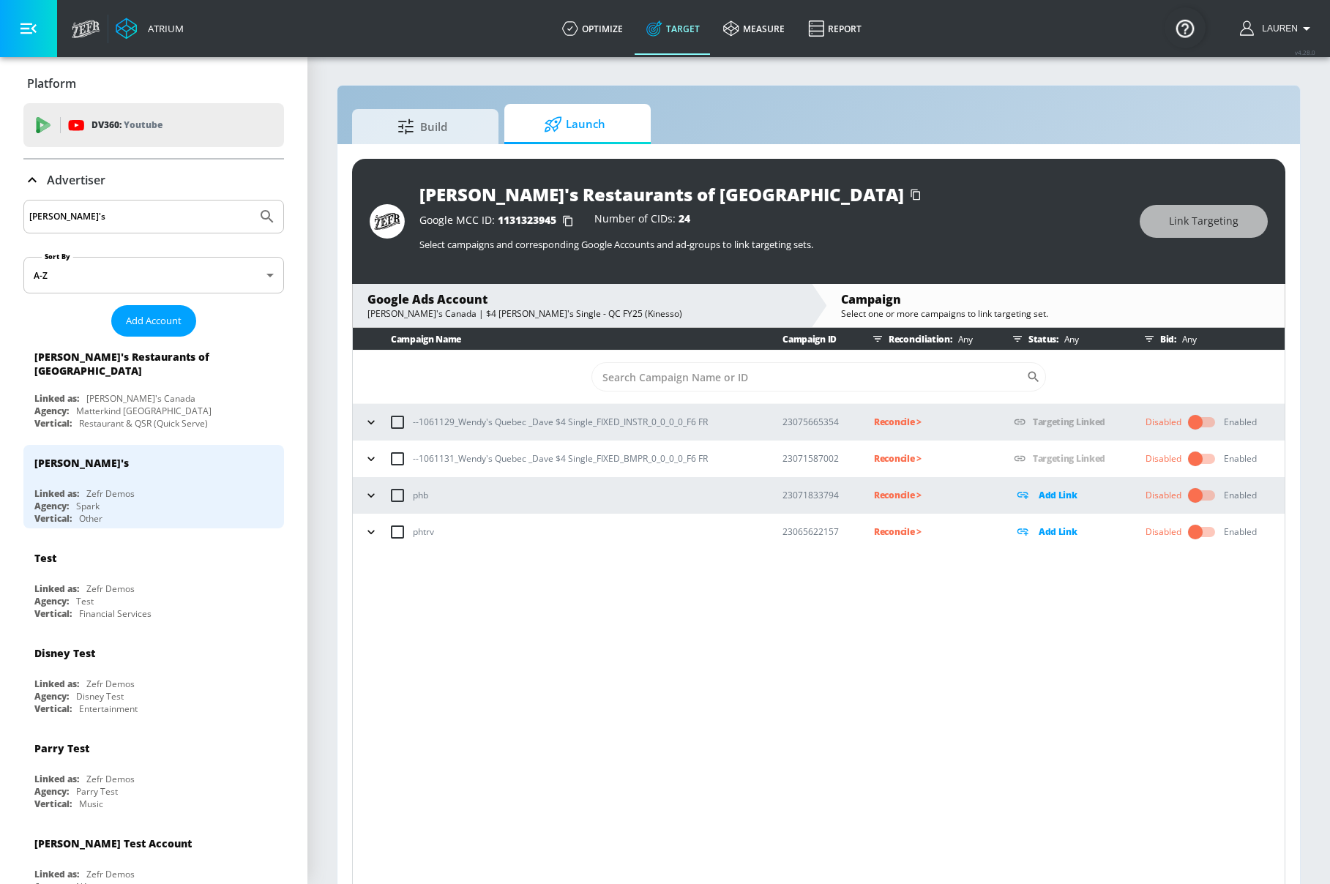
click at [882, 421] on p "Reconcile >" at bounding box center [932, 421] width 116 height 17
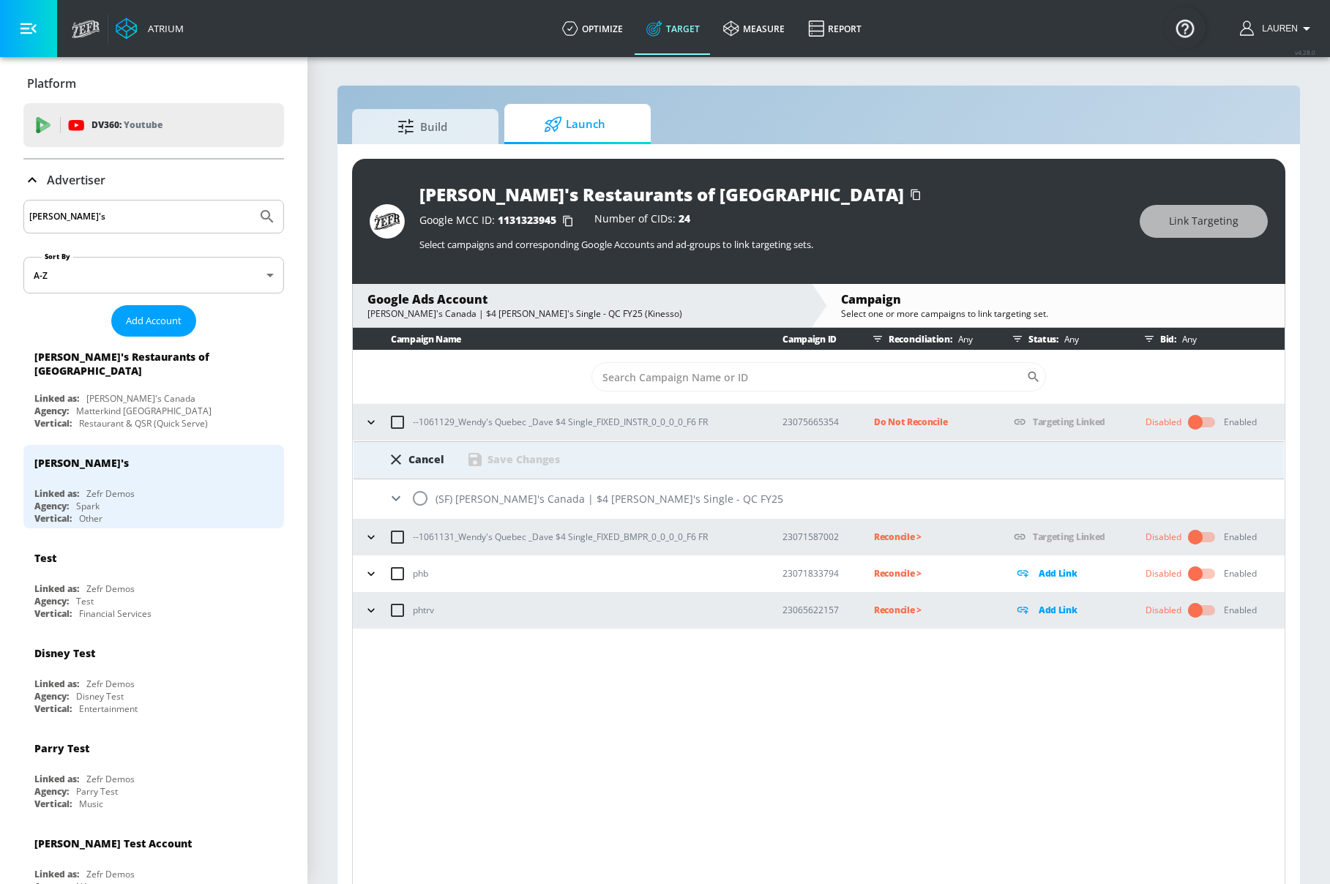
click at [420, 495] on input "radio" at bounding box center [420, 498] width 31 height 31
radio input "true"
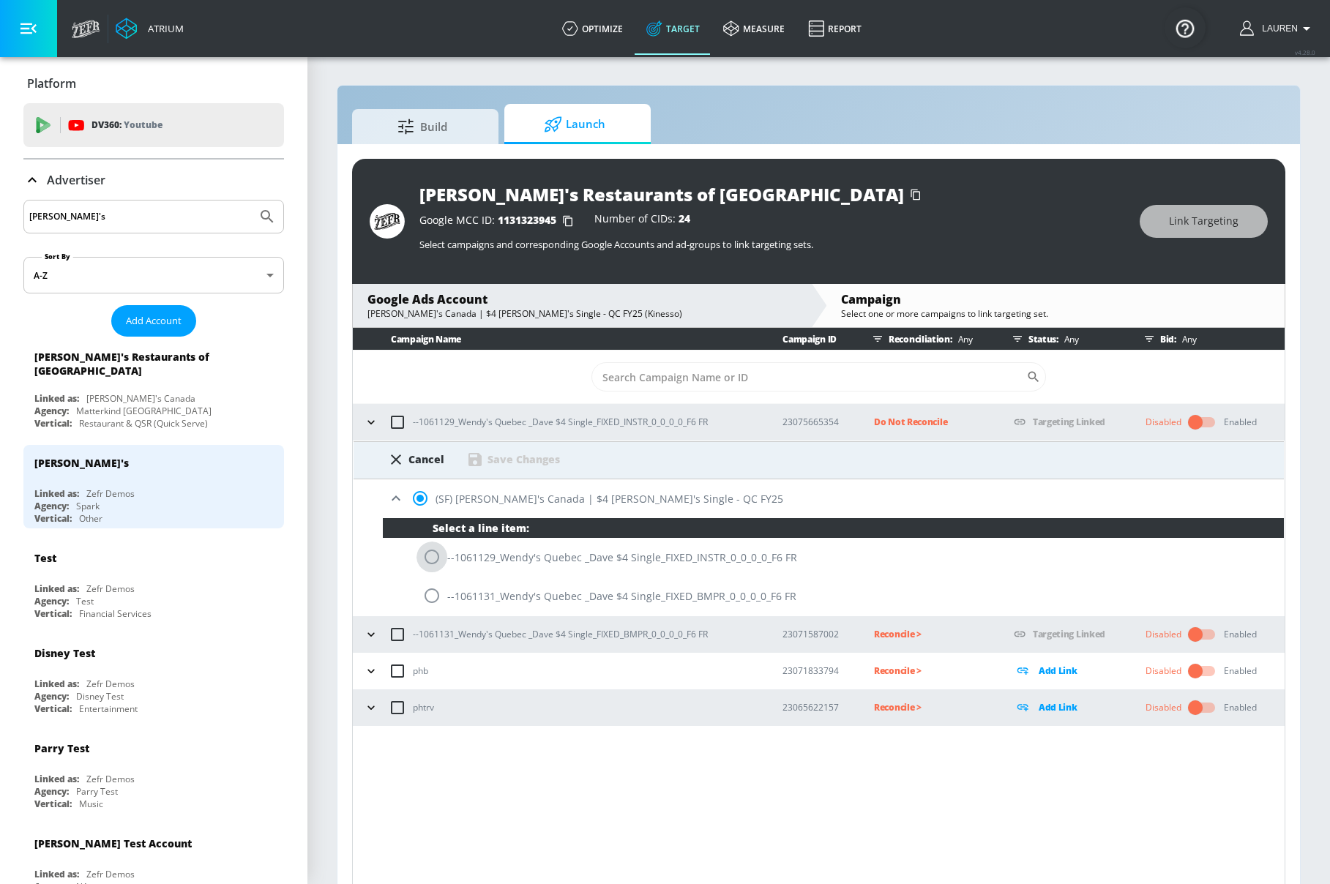
click at [436, 558] on input "radio" at bounding box center [431, 557] width 31 height 31
radio input "true"
click at [538, 452] on div "Save Changes" at bounding box center [523, 459] width 72 height 14
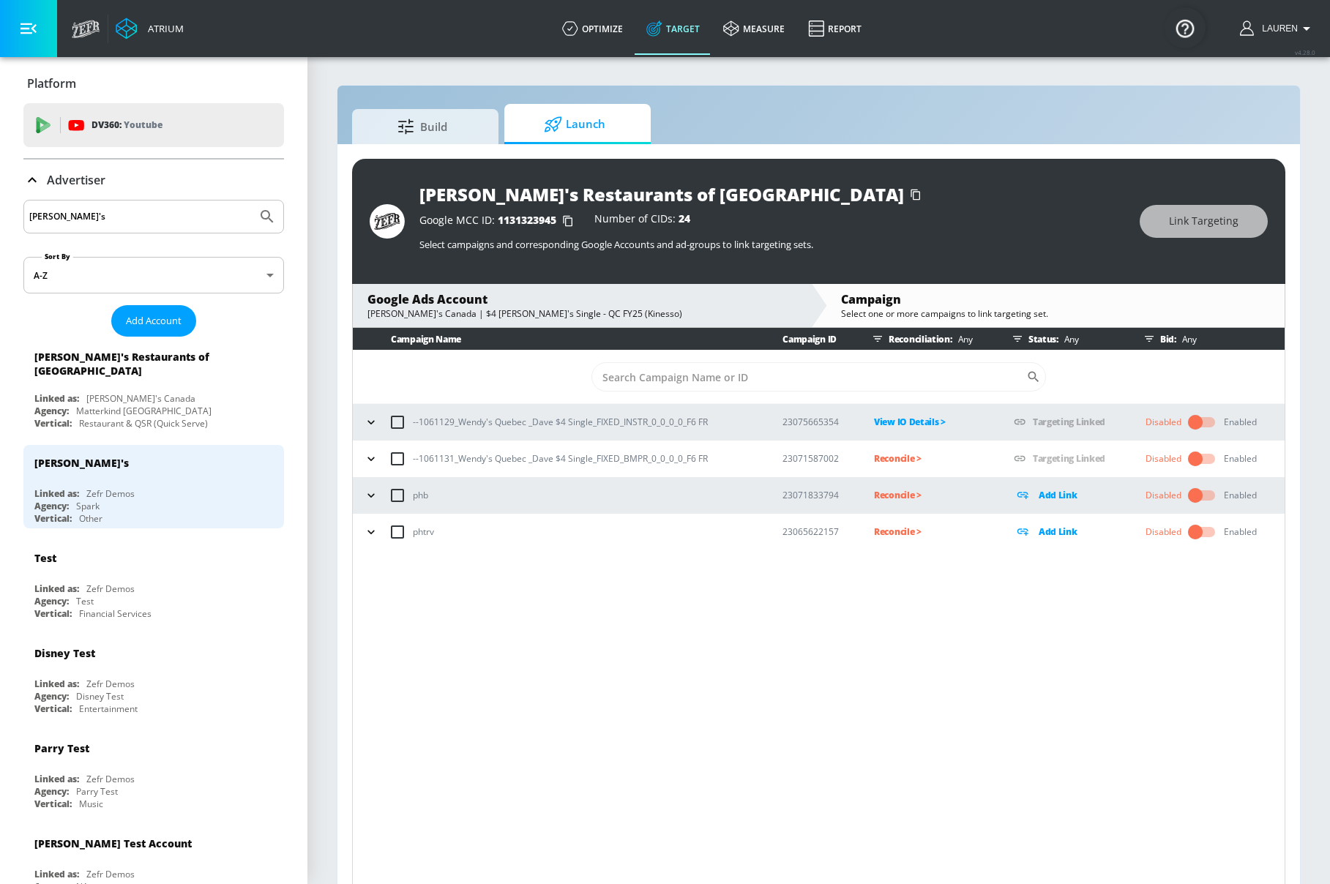
click at [371, 454] on icon "button" at bounding box center [371, 458] width 15 height 15
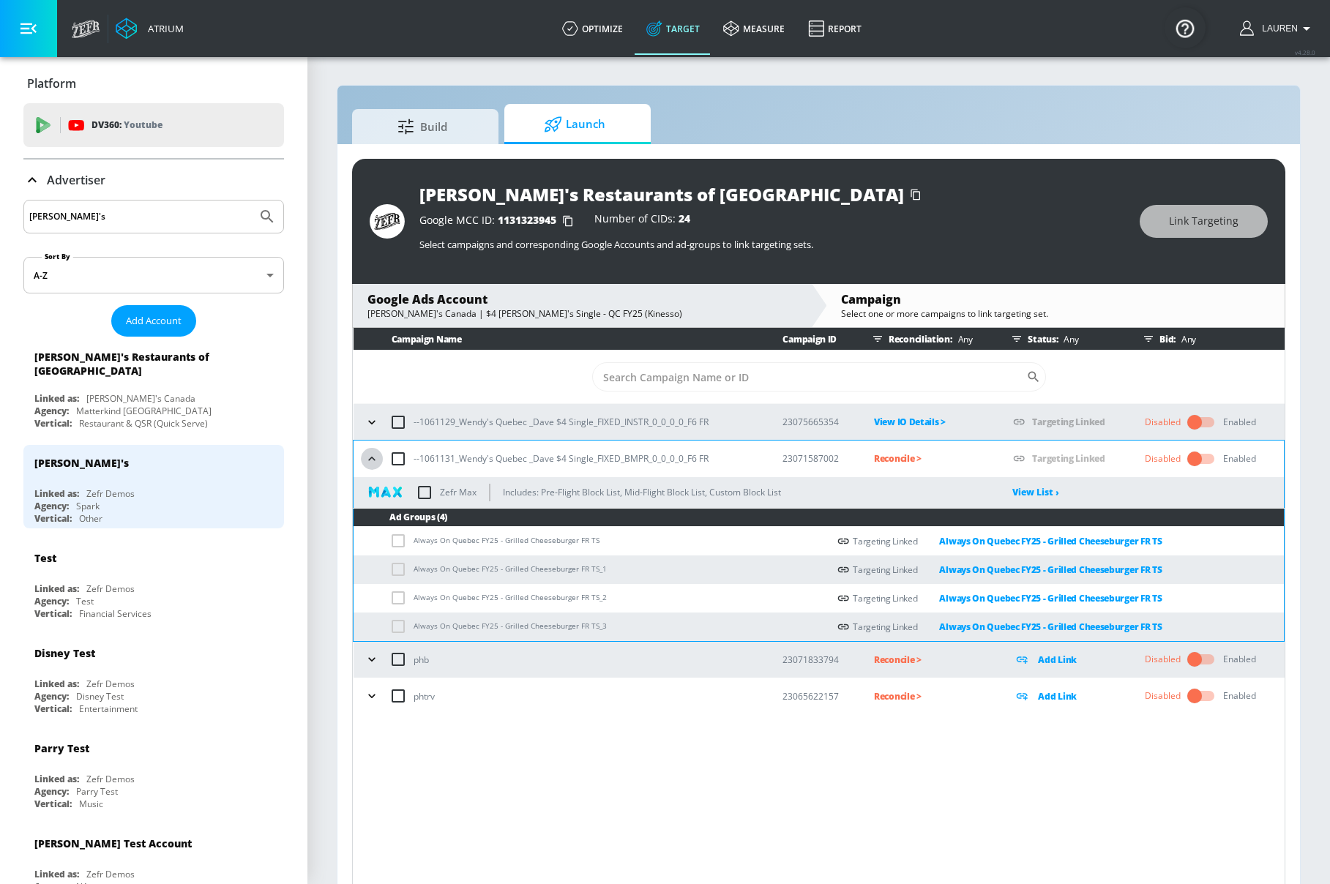
click at [372, 458] on icon "button" at bounding box center [371, 459] width 7 height 4
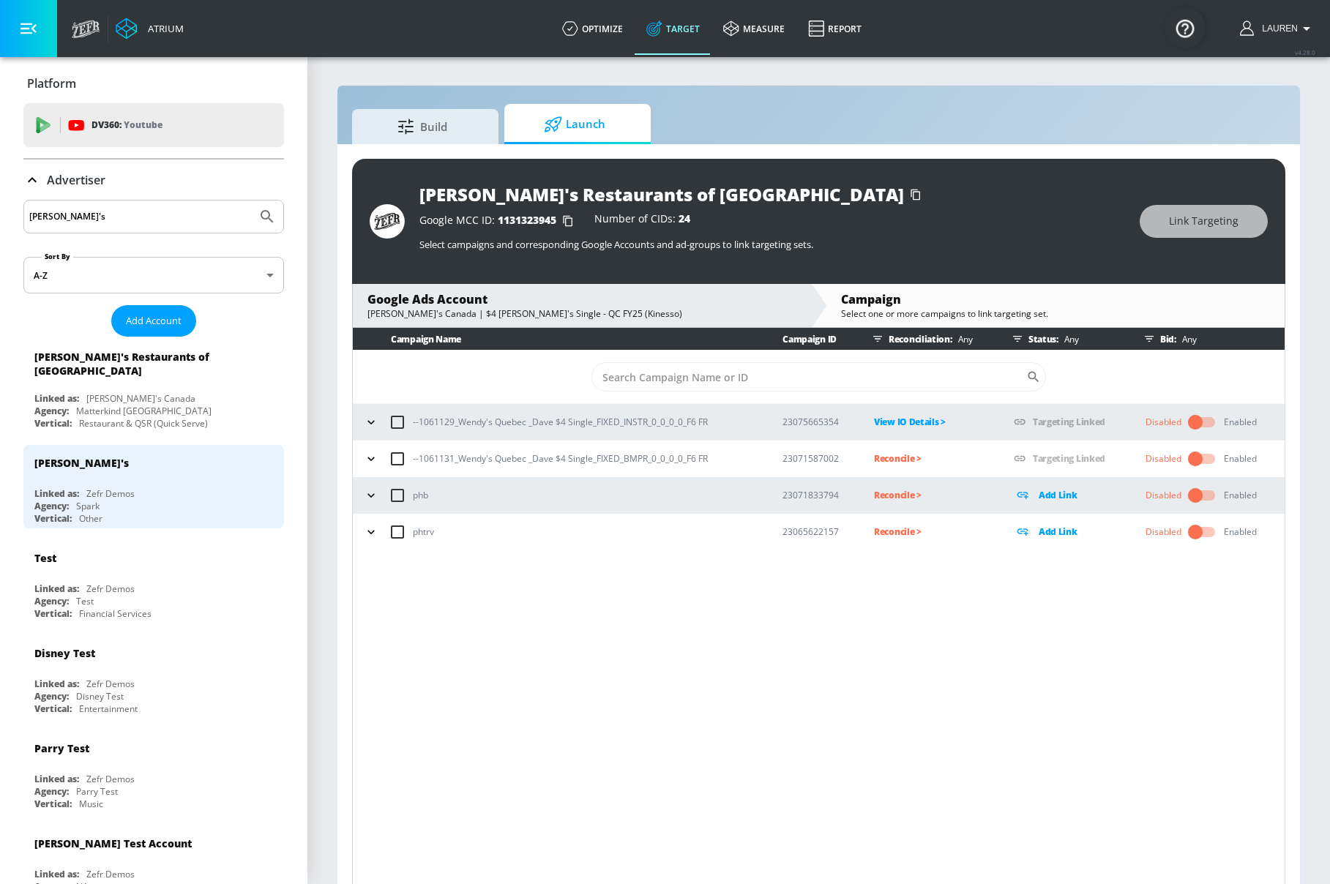
click at [907, 463] on p "Reconcile >" at bounding box center [932, 458] width 116 height 17
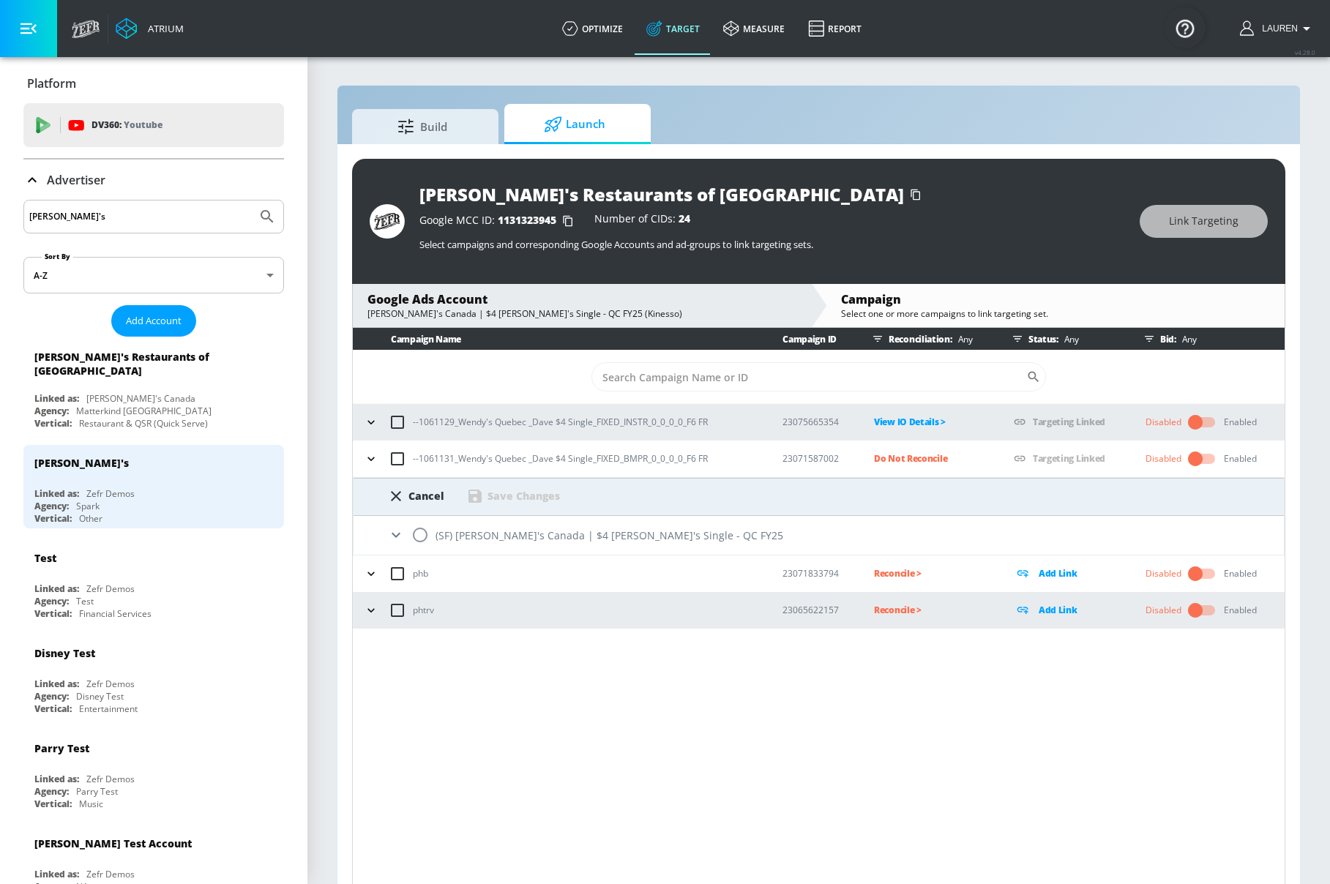
click at [419, 532] on input "radio" at bounding box center [420, 535] width 31 height 31
radio input "true"
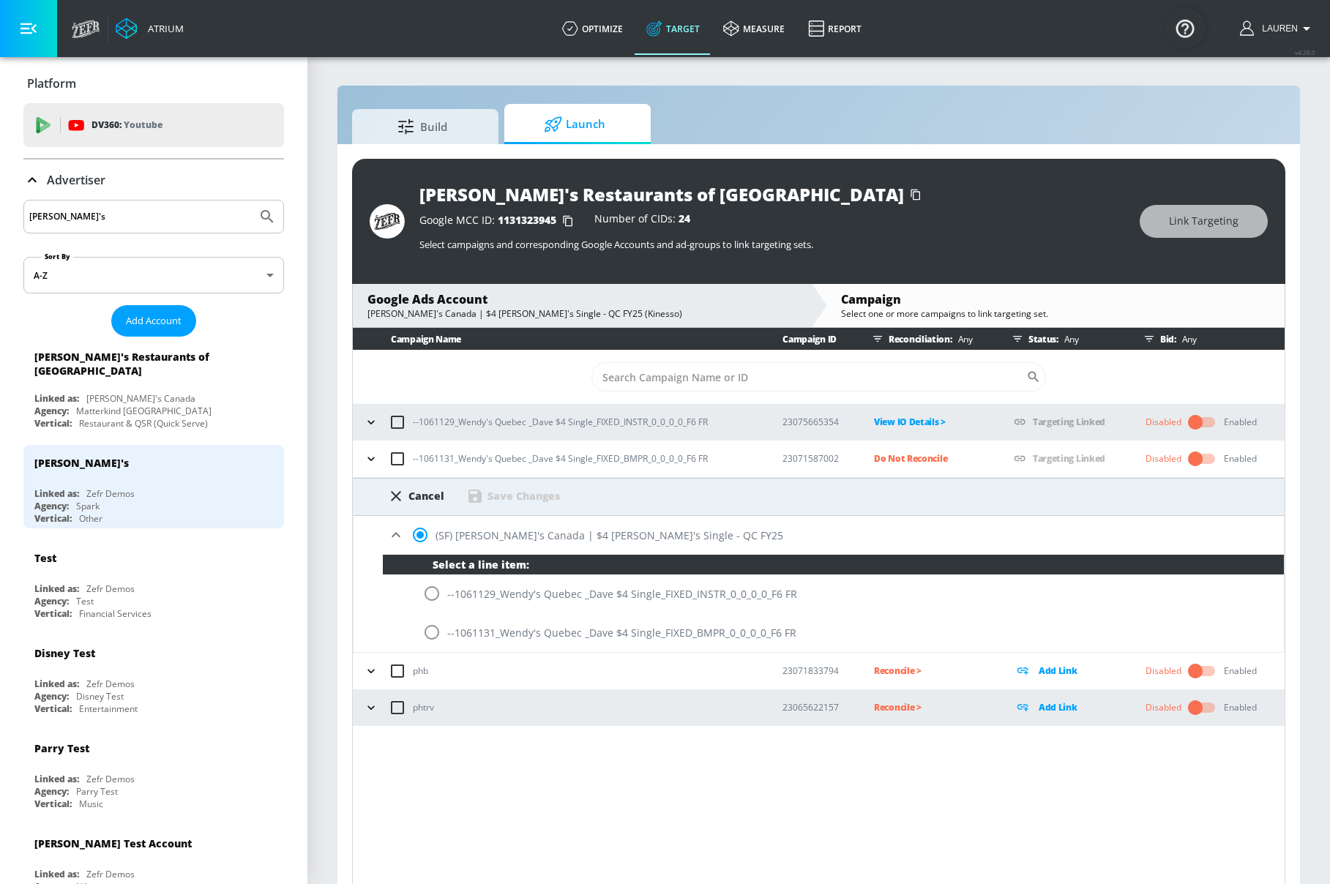
click at [457, 634] on div "--1061131_Wendy's Quebec _Dave $4 Single_FIXED_BMPR_0_0_0_0_F6 FR" at bounding box center [833, 632] width 901 height 39
click at [444, 634] on input "radio" at bounding box center [431, 632] width 31 height 31
radio input "true"
click at [508, 494] on div "Save Changes" at bounding box center [523, 496] width 72 height 14
